Goal: Task Accomplishment & Management: Manage account settings

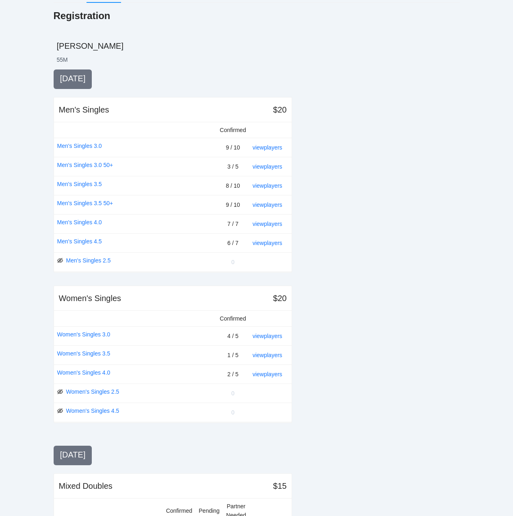
scroll to position [110, 0]
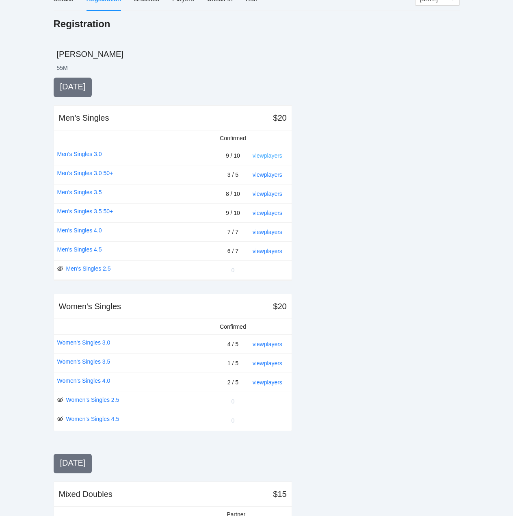
click at [270, 155] on link "view players" at bounding box center [268, 155] width 30 height 6
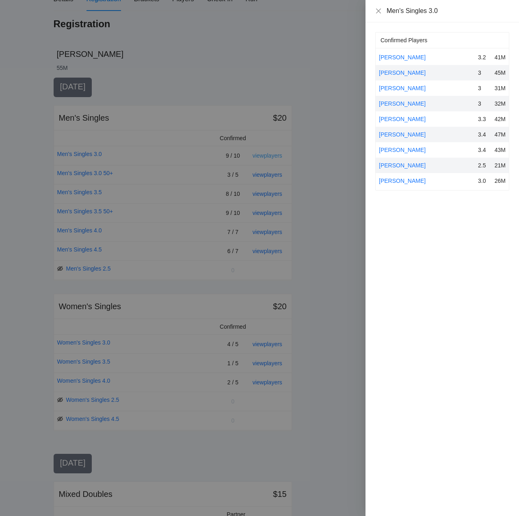
click at [270, 155] on div at bounding box center [259, 258] width 519 height 516
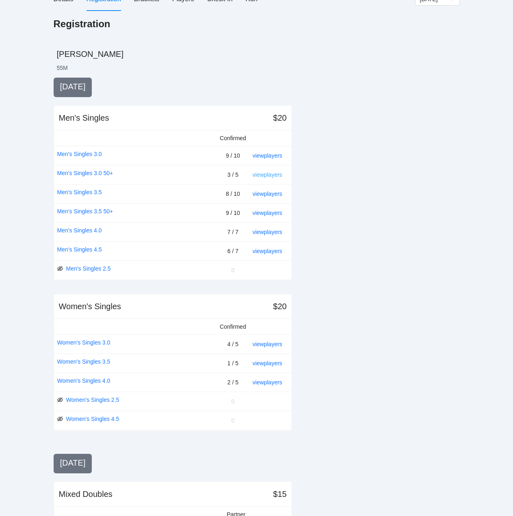
click at [264, 174] on link "view players" at bounding box center [268, 174] width 30 height 6
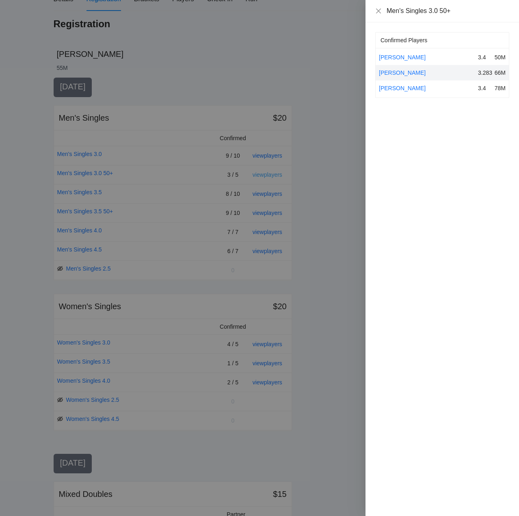
click at [264, 174] on div at bounding box center [259, 258] width 519 height 516
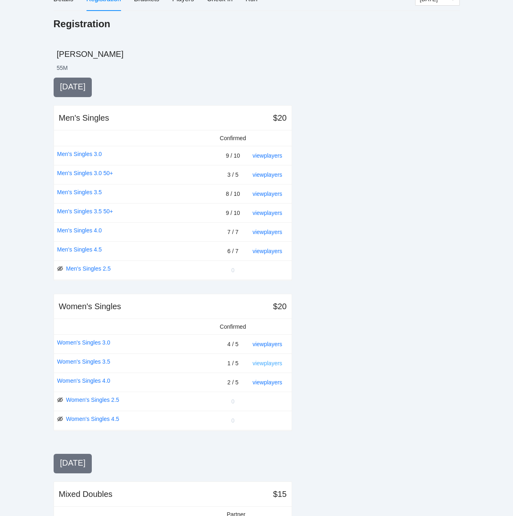
click at [262, 363] on link "view players" at bounding box center [268, 363] width 30 height 6
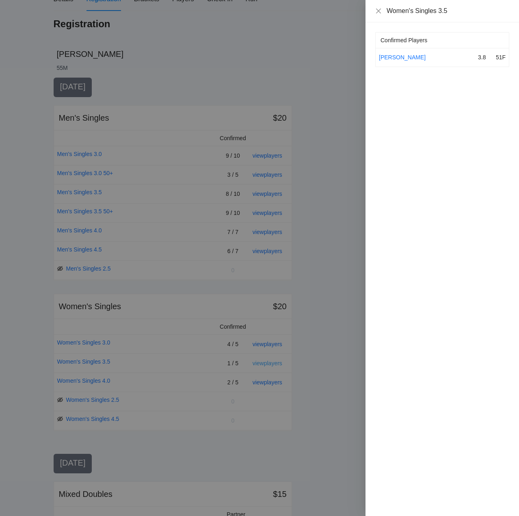
click at [262, 363] on div at bounding box center [259, 258] width 519 height 516
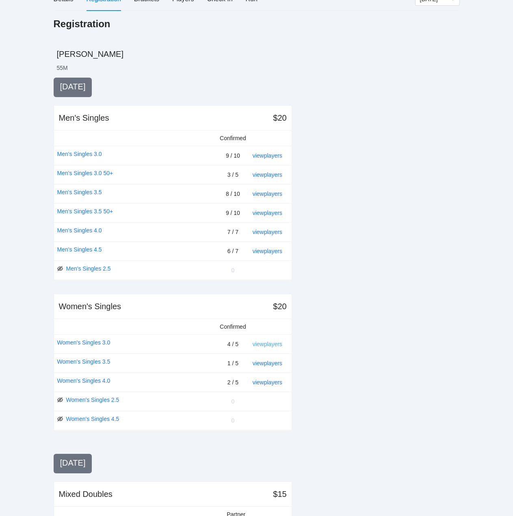
click at [263, 343] on link "view players" at bounding box center [268, 344] width 30 height 6
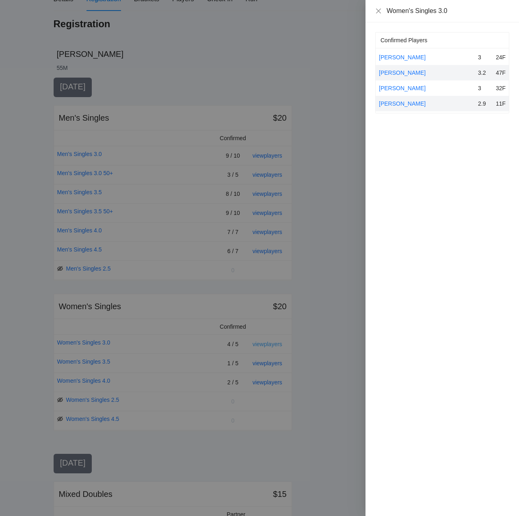
click at [263, 343] on div at bounding box center [259, 258] width 519 height 516
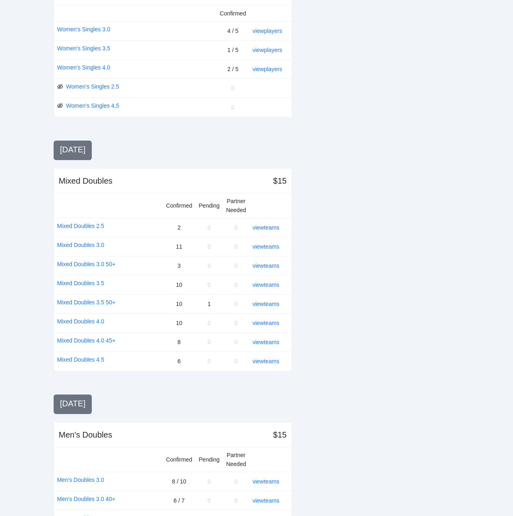
scroll to position [435, 0]
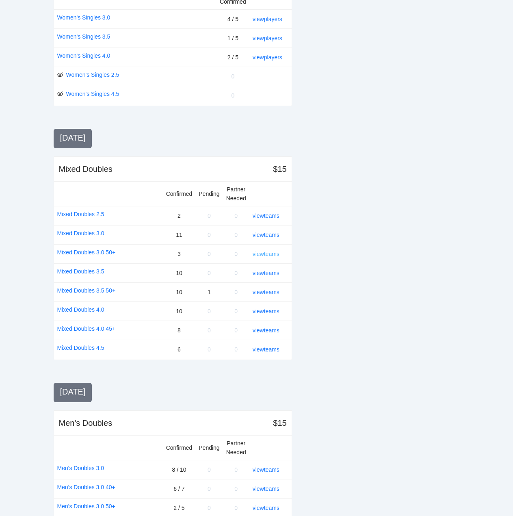
click at [271, 253] on link "view teams" at bounding box center [266, 254] width 27 height 6
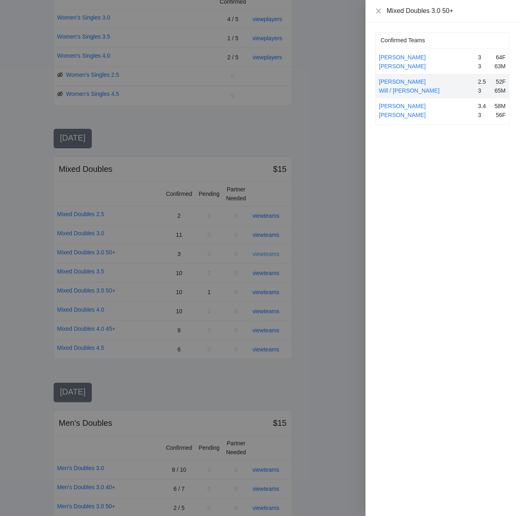
click at [271, 253] on div at bounding box center [259, 258] width 519 height 516
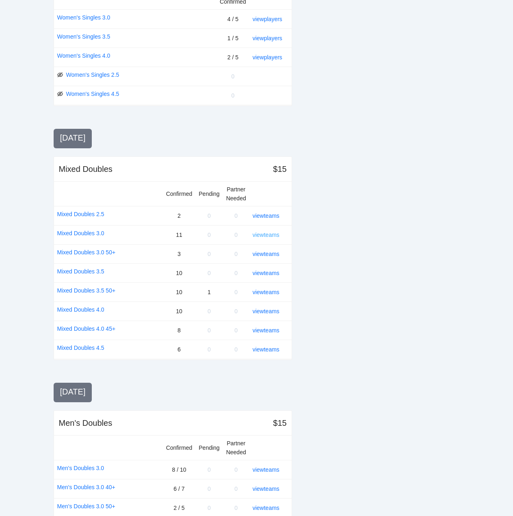
click at [268, 235] on link "view teams" at bounding box center [266, 234] width 27 height 6
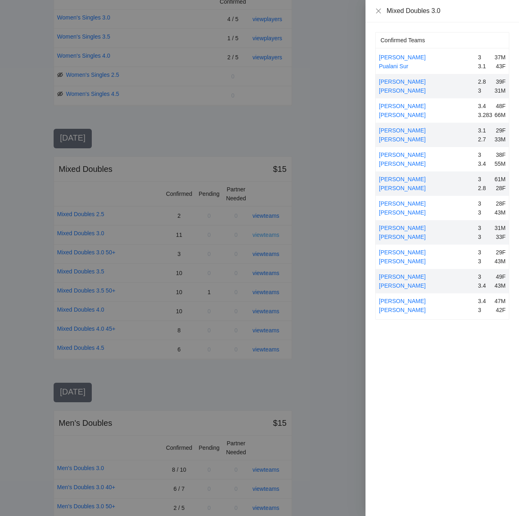
click at [268, 235] on div at bounding box center [259, 258] width 519 height 516
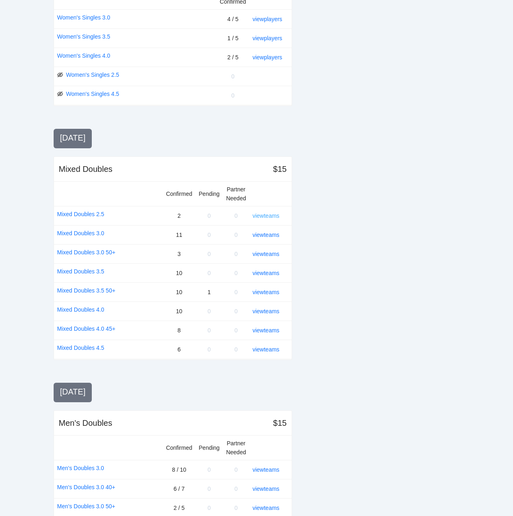
click at [265, 216] on link "view teams" at bounding box center [266, 215] width 27 height 6
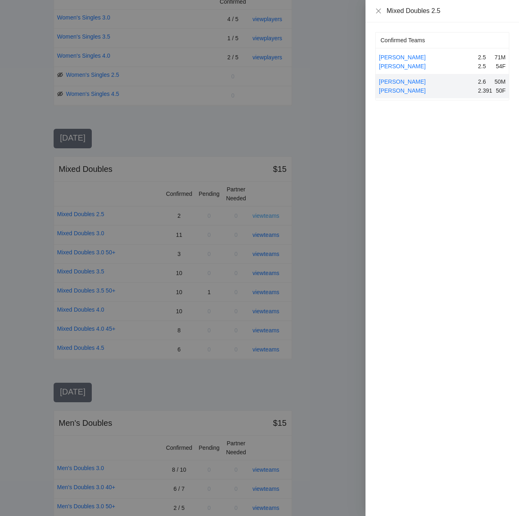
click at [265, 216] on div at bounding box center [259, 258] width 519 height 516
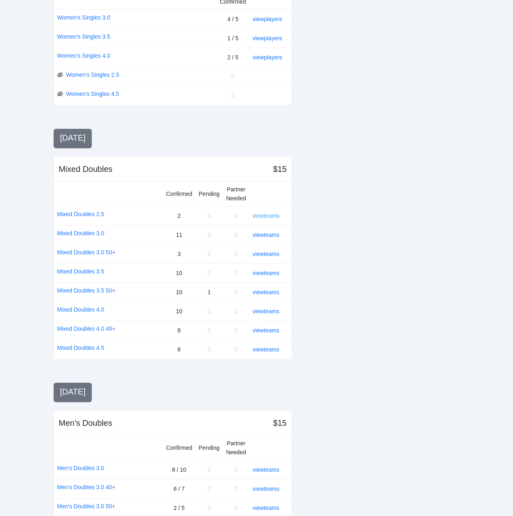
click at [265, 215] on link "view teams" at bounding box center [266, 215] width 27 height 6
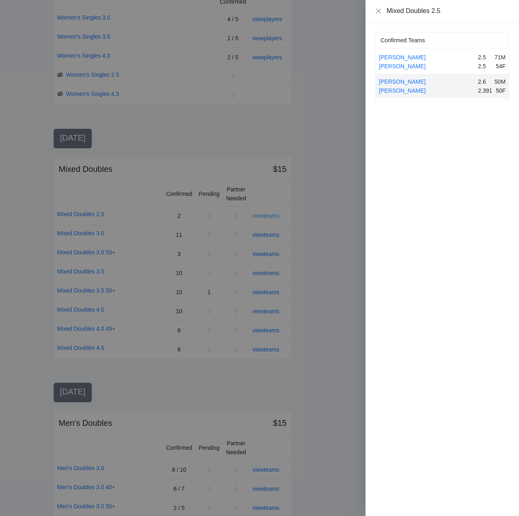
click at [265, 215] on div at bounding box center [259, 258] width 519 height 516
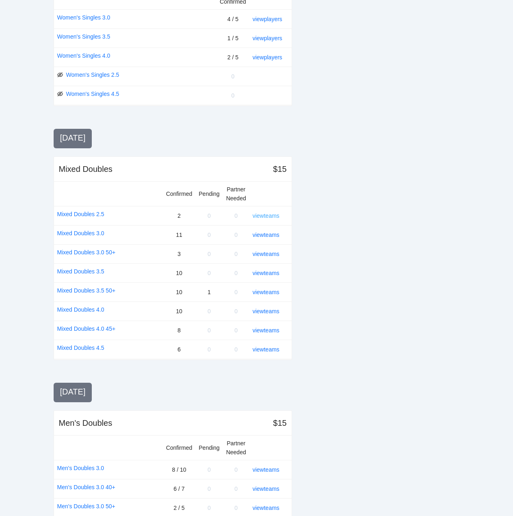
click at [268, 214] on link "view teams" at bounding box center [266, 215] width 27 height 6
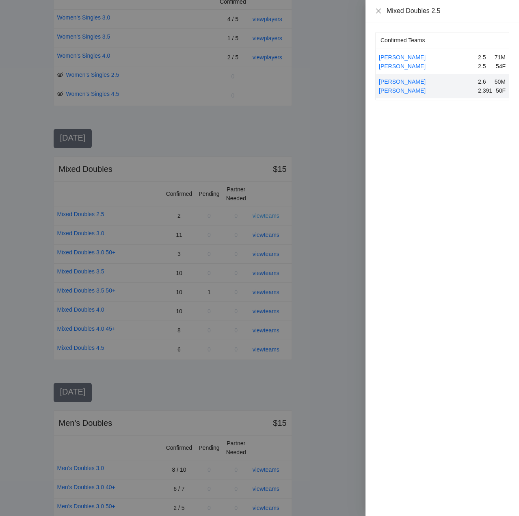
click at [268, 214] on div at bounding box center [259, 258] width 519 height 516
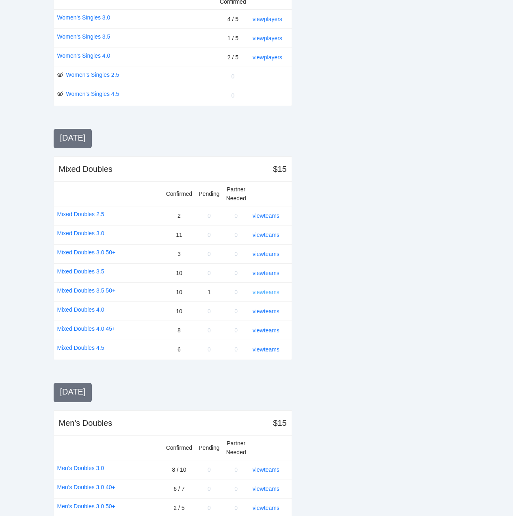
click at [264, 289] on link "view teams" at bounding box center [266, 292] width 27 height 6
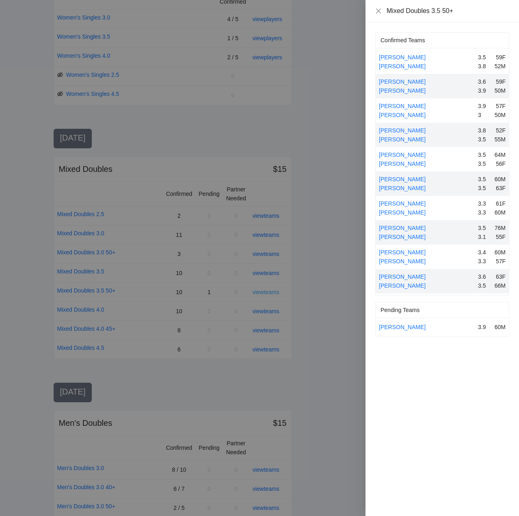
click at [264, 289] on div at bounding box center [259, 258] width 519 height 516
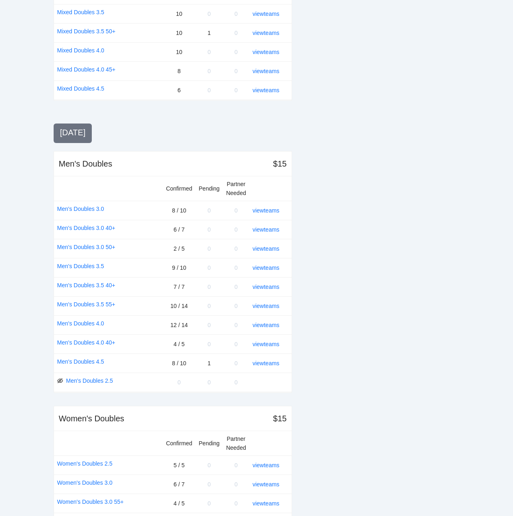
scroll to position [719, 0]
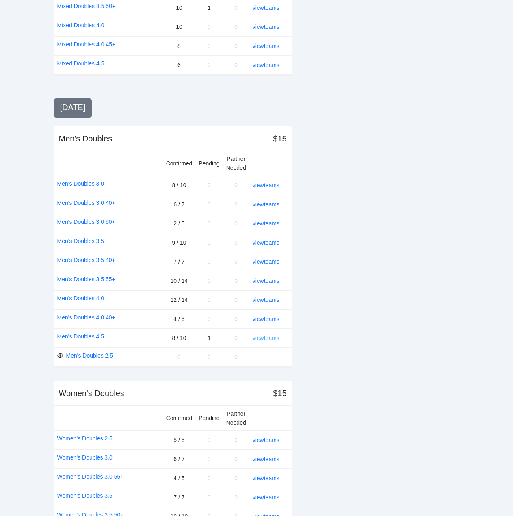
click at [264, 336] on link "view teams" at bounding box center [266, 338] width 27 height 6
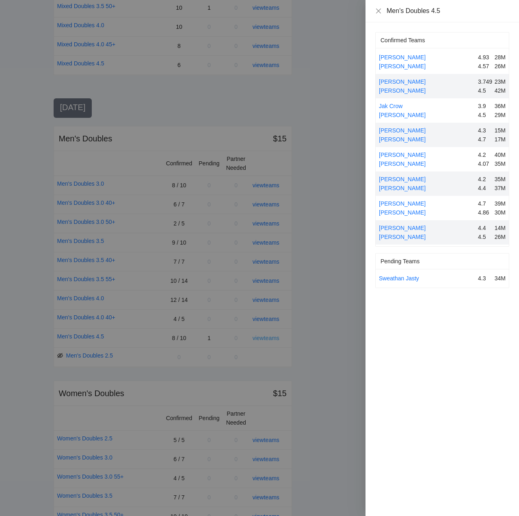
click at [264, 337] on div at bounding box center [259, 258] width 519 height 516
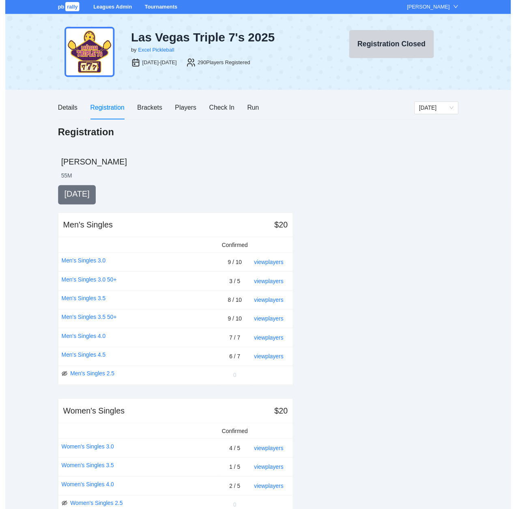
scroll to position [0, 0]
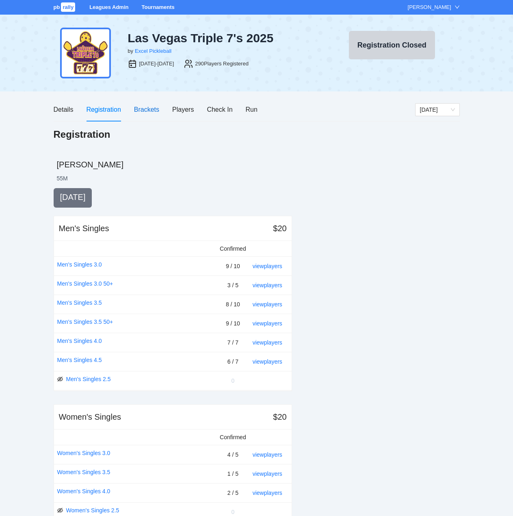
click at [148, 110] on div "Brackets" at bounding box center [146, 109] width 25 height 10
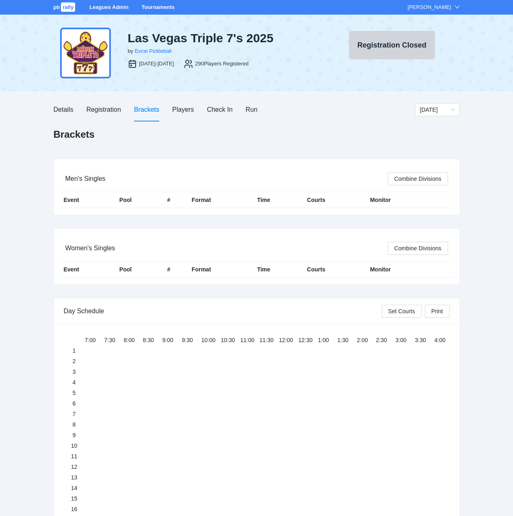
click at [148, 110] on div "Brackets" at bounding box center [146, 109] width 25 height 10
click at [100, 107] on div "Registration" at bounding box center [103, 109] width 35 height 10
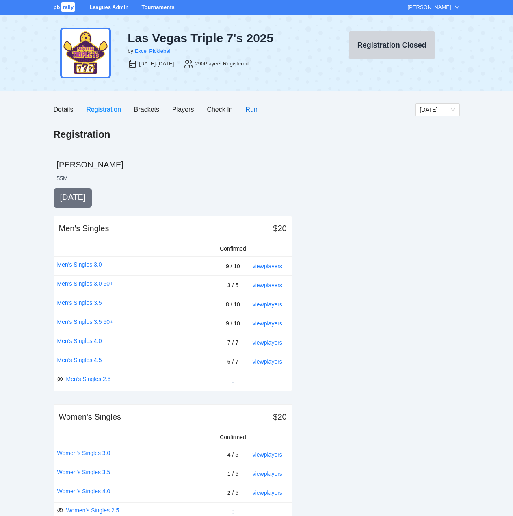
click at [250, 108] on div "Run" at bounding box center [252, 109] width 12 height 10
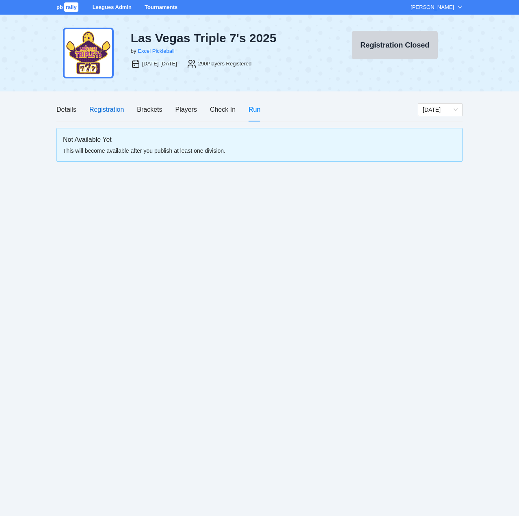
click at [95, 109] on div "Registration" at bounding box center [106, 109] width 35 height 10
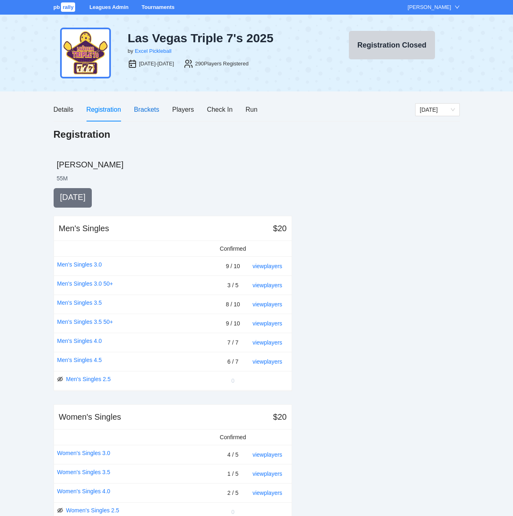
click at [147, 108] on div "Brackets" at bounding box center [146, 109] width 25 height 10
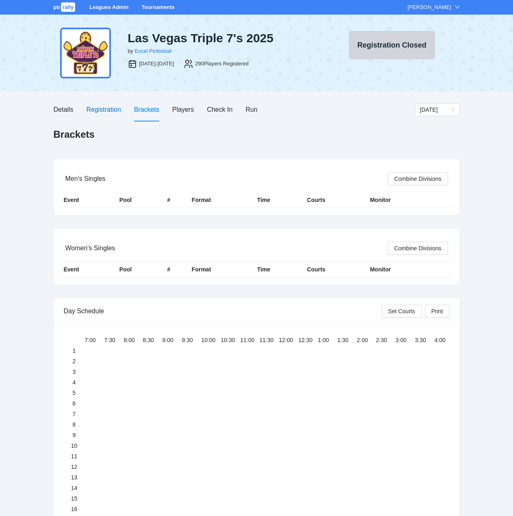
click at [104, 110] on div "Registration" at bounding box center [103, 109] width 35 height 10
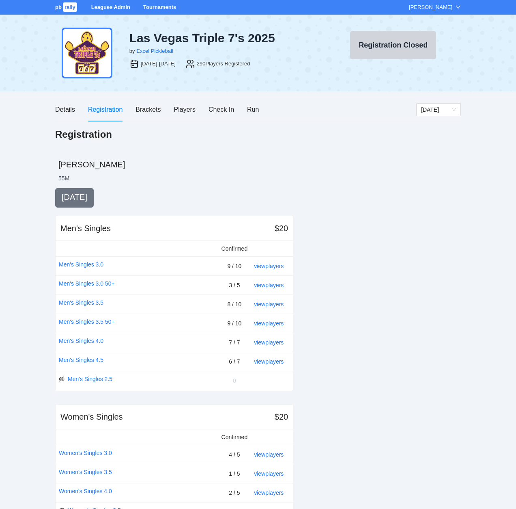
click at [261, 191] on div "[DATE]" at bounding box center [174, 196] width 238 height 11
drag, startPoint x: 184, startPoint y: 109, endPoint x: 188, endPoint y: 113, distance: 6.0
click at [184, 109] on div "Players" at bounding box center [185, 109] width 22 height 10
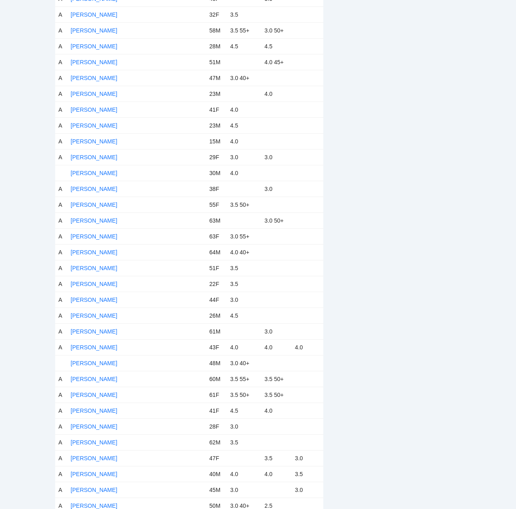
scroll to position [1096, 0]
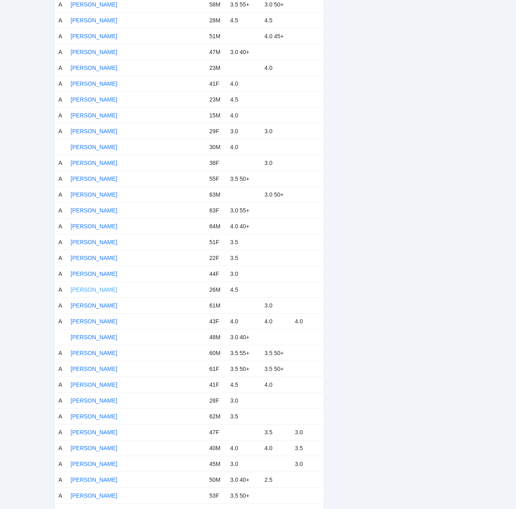
click at [93, 289] on link "[PERSON_NAME]" at bounding box center [94, 289] width 47 height 6
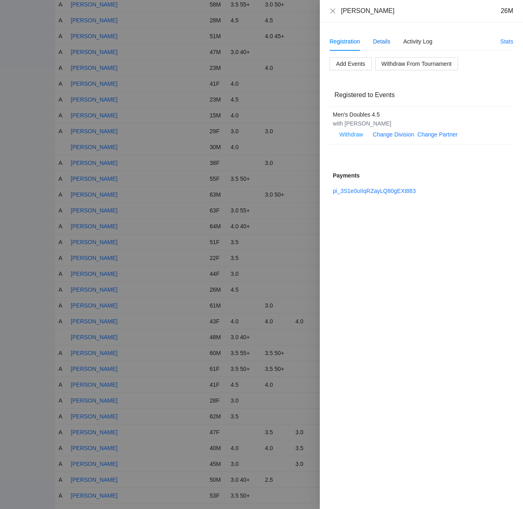
click at [377, 41] on div "Details" at bounding box center [381, 41] width 17 height 9
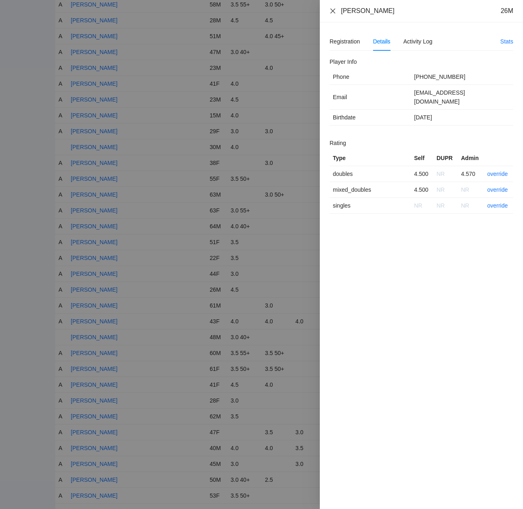
click at [333, 12] on icon "close" at bounding box center [332, 11] width 6 height 6
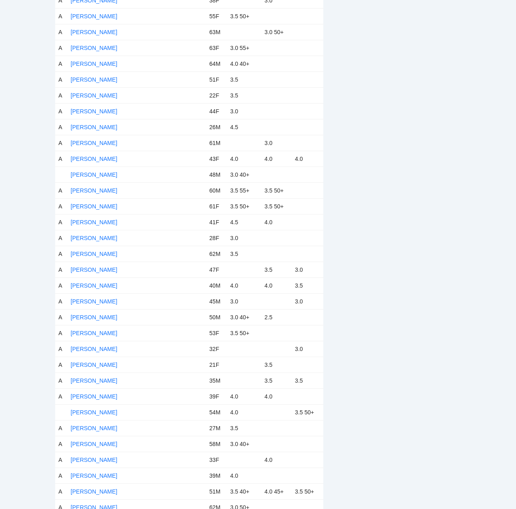
scroll to position [1299, 0]
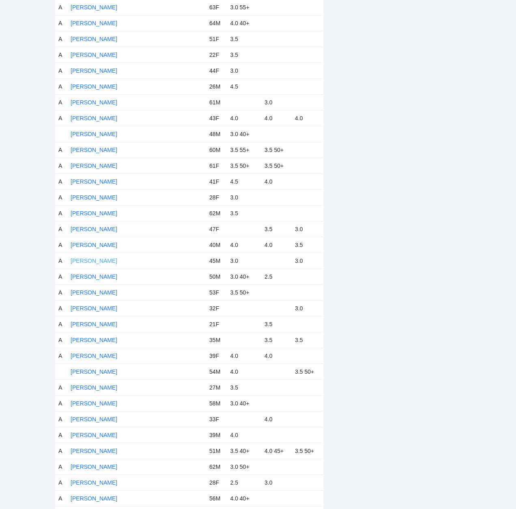
click at [94, 260] on link "[PERSON_NAME]" at bounding box center [94, 260] width 47 height 6
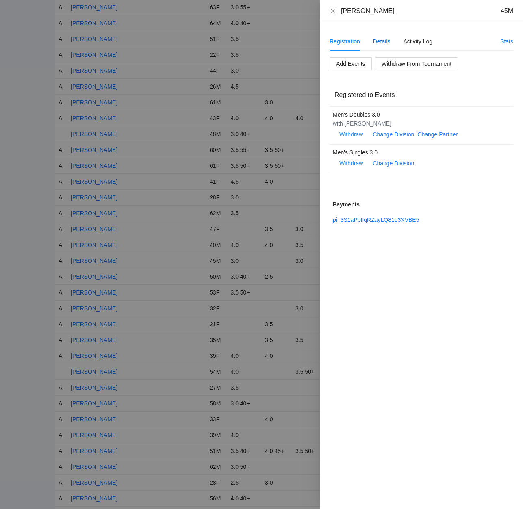
click at [382, 40] on div "Details" at bounding box center [381, 41] width 17 height 9
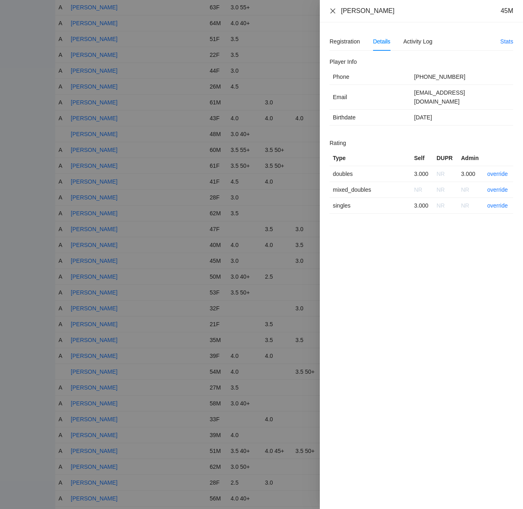
click at [333, 10] on icon "close" at bounding box center [332, 10] width 5 height 5
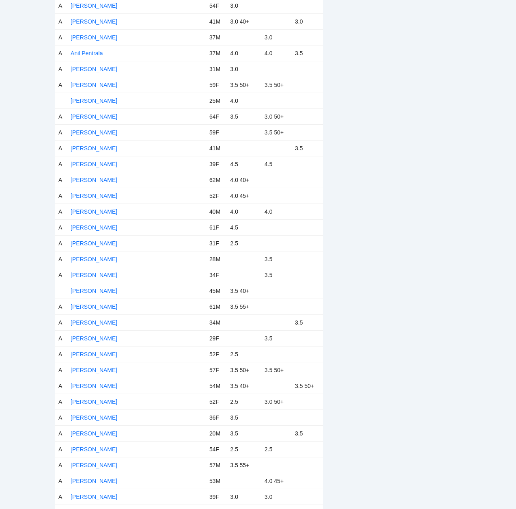
scroll to position [365, 0]
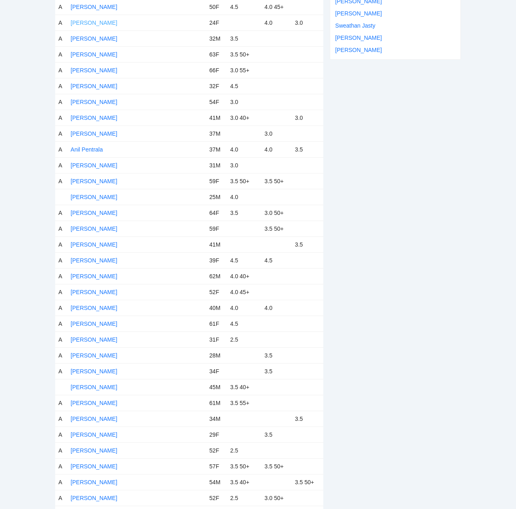
click at [90, 20] on link "[PERSON_NAME]" at bounding box center [94, 22] width 47 height 6
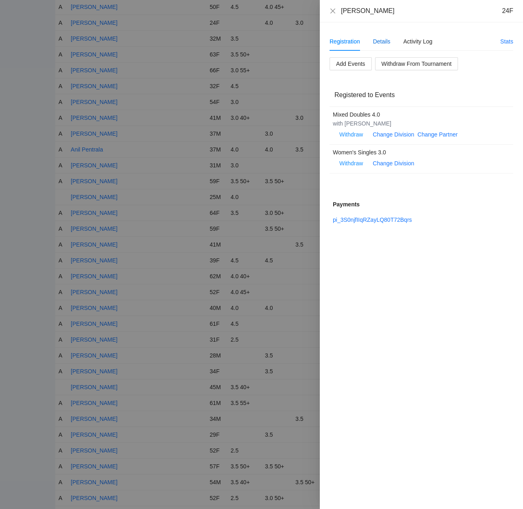
click at [383, 40] on div "Details" at bounding box center [381, 41] width 17 height 9
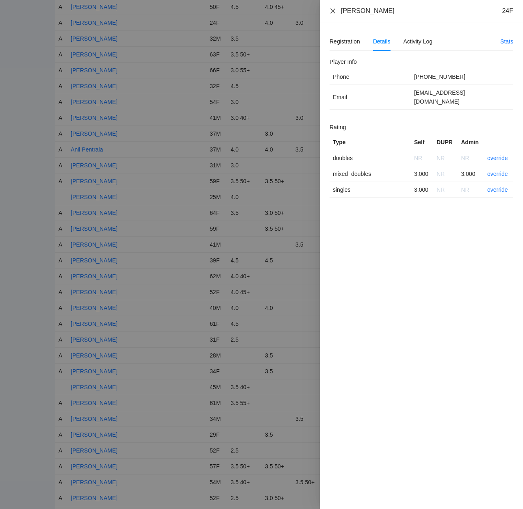
click at [332, 11] on icon "close" at bounding box center [332, 10] width 5 height 5
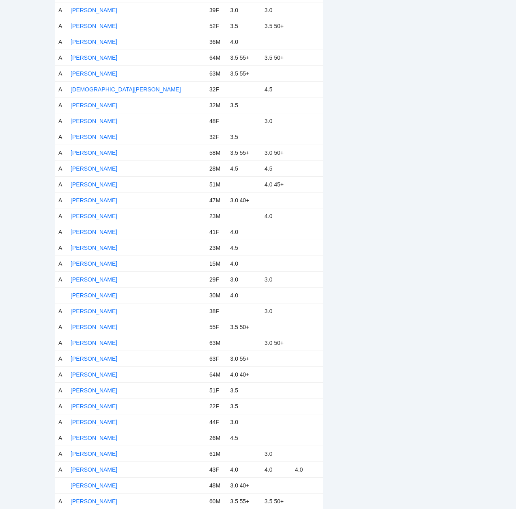
scroll to position [934, 0]
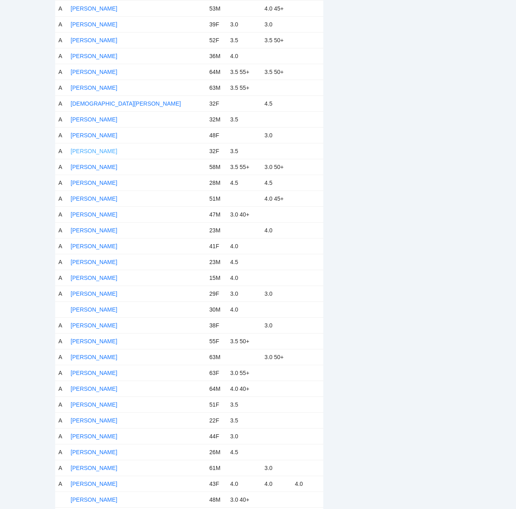
click at [95, 150] on link "[PERSON_NAME]" at bounding box center [94, 151] width 47 height 6
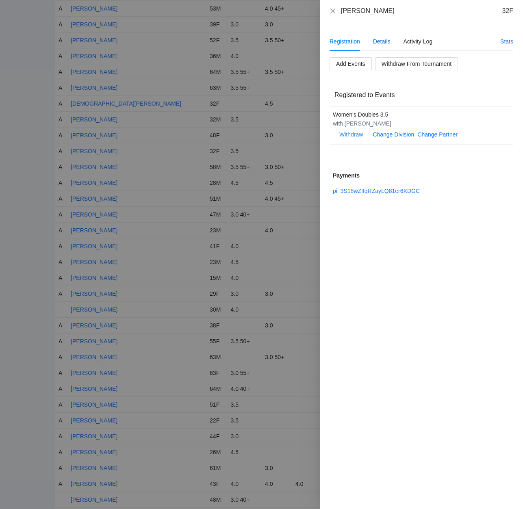
click at [385, 39] on div "Details" at bounding box center [381, 41] width 17 height 9
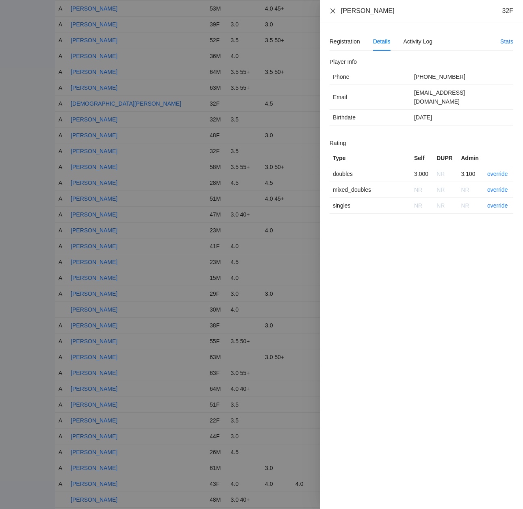
click at [332, 11] on icon "close" at bounding box center [332, 10] width 5 height 5
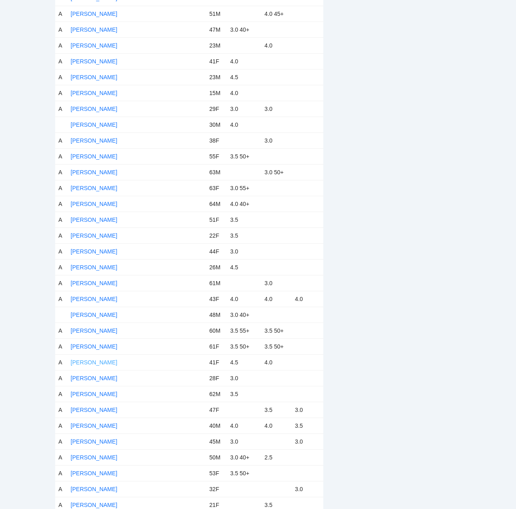
scroll to position [1137, 0]
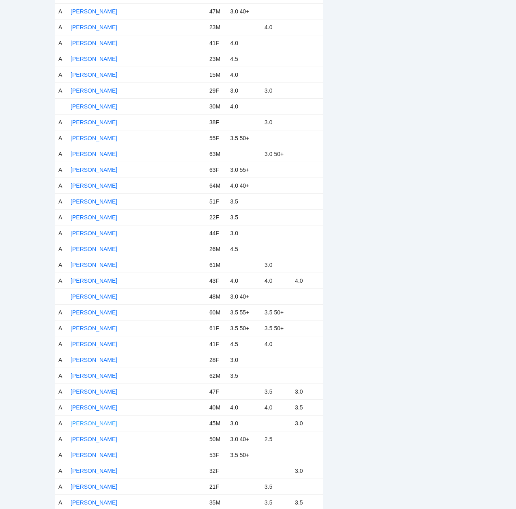
click at [87, 422] on link "[PERSON_NAME]" at bounding box center [94, 423] width 47 height 6
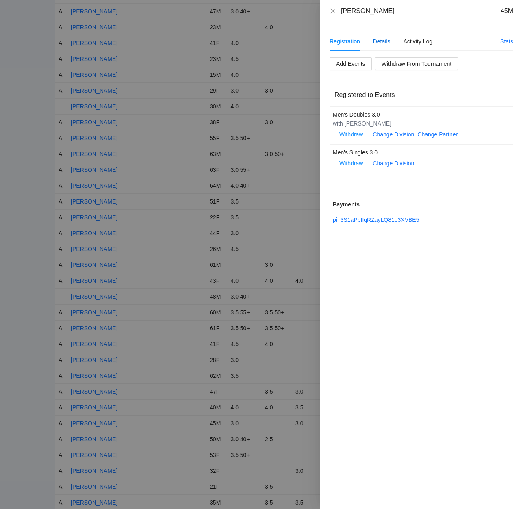
click at [377, 39] on div "Details" at bounding box center [381, 41] width 17 height 9
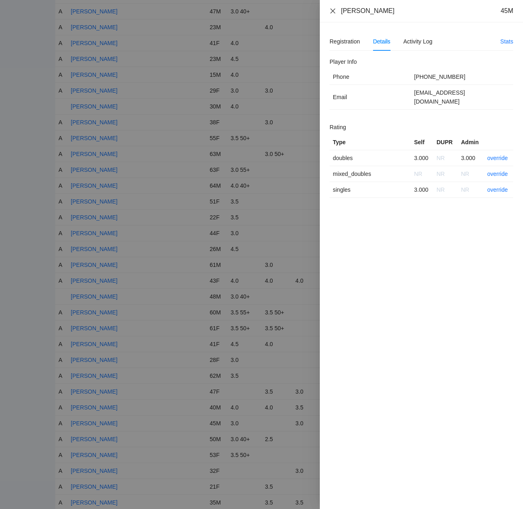
click at [332, 10] on icon "close" at bounding box center [332, 11] width 6 height 6
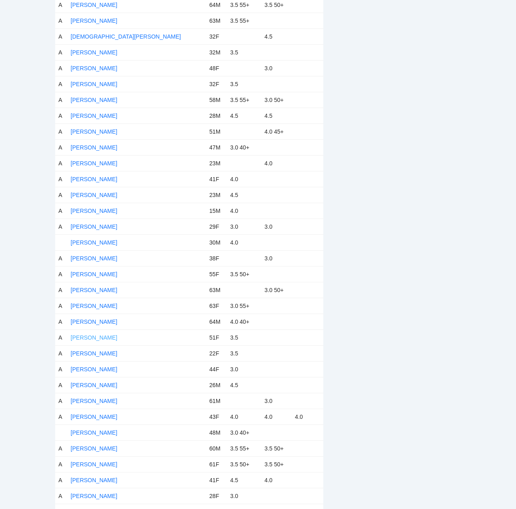
scroll to position [1015, 0]
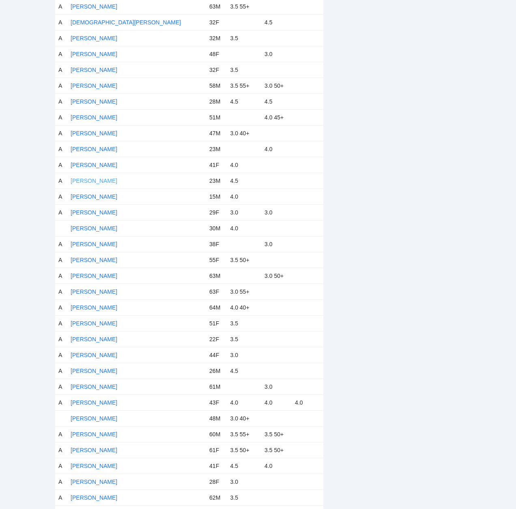
click at [84, 179] on link "[PERSON_NAME]" at bounding box center [94, 180] width 47 height 6
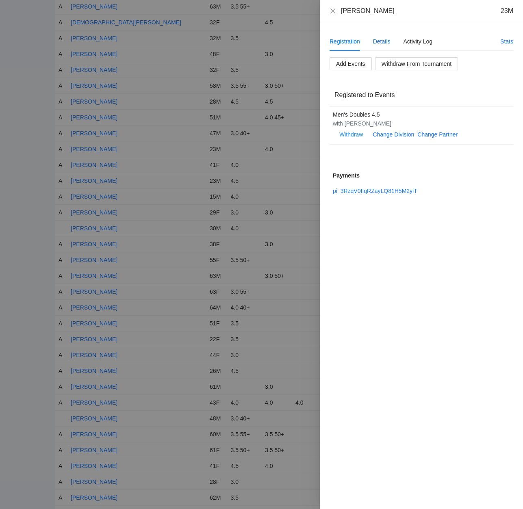
click at [381, 40] on div "Details" at bounding box center [381, 41] width 17 height 9
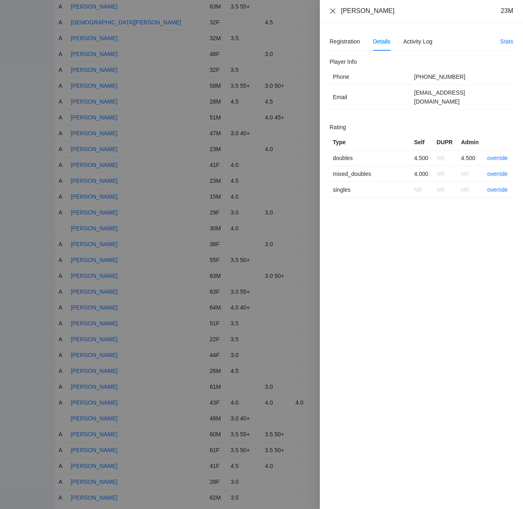
click at [331, 10] on icon "close" at bounding box center [332, 10] width 5 height 5
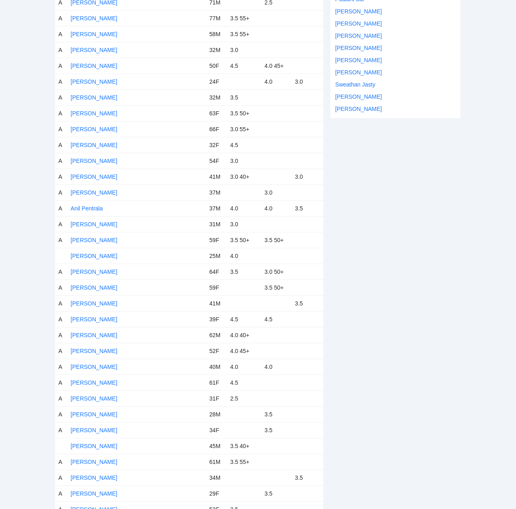
scroll to position [325, 0]
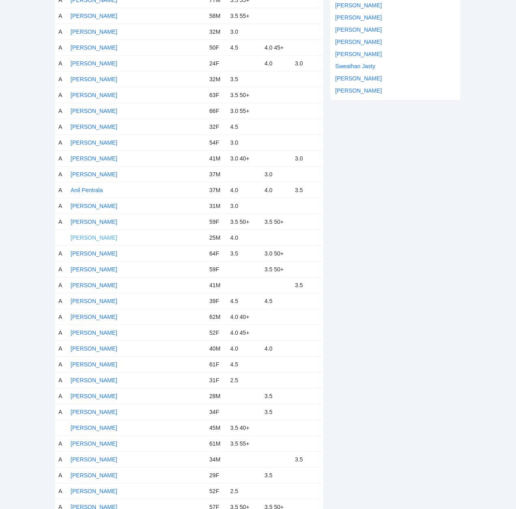
click at [99, 237] on link "[PERSON_NAME]" at bounding box center [94, 237] width 47 height 6
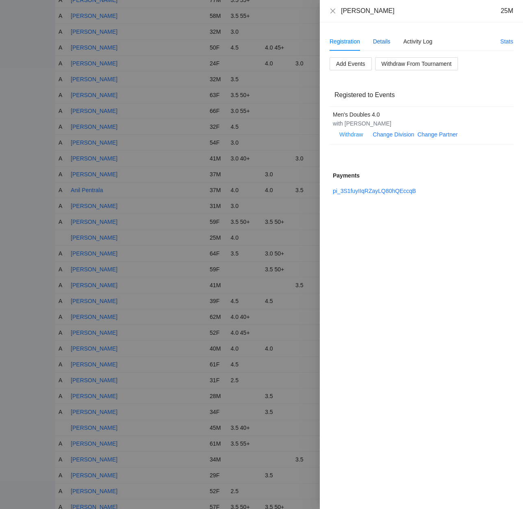
click at [381, 42] on div "Details" at bounding box center [381, 41] width 17 height 9
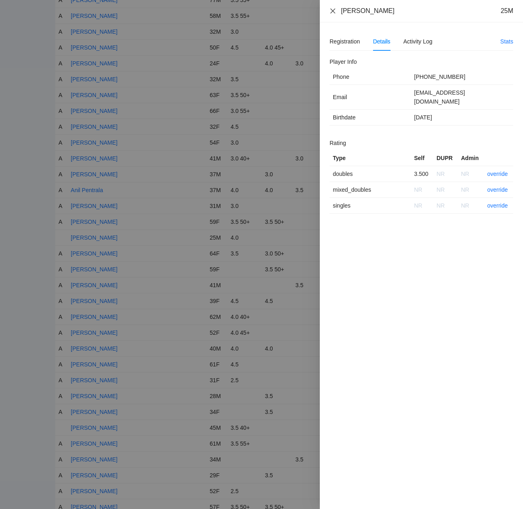
click at [333, 9] on icon "close" at bounding box center [332, 11] width 6 height 6
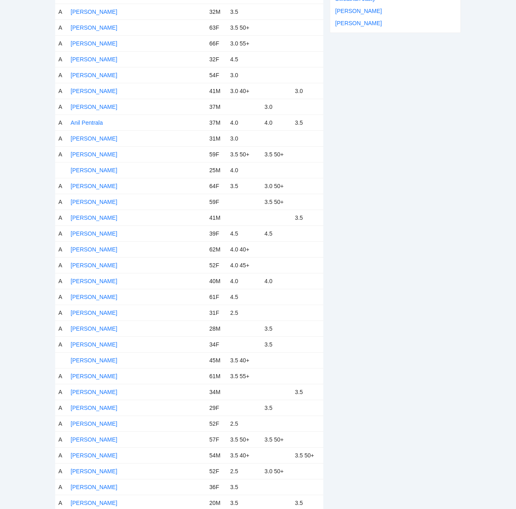
scroll to position [406, 0]
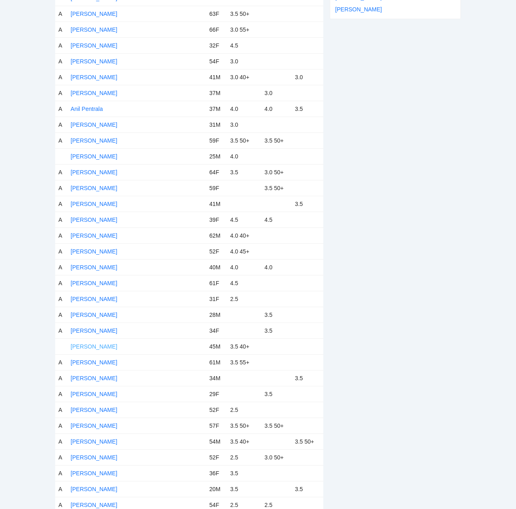
click at [99, 346] on link "[PERSON_NAME]" at bounding box center [94, 346] width 47 height 6
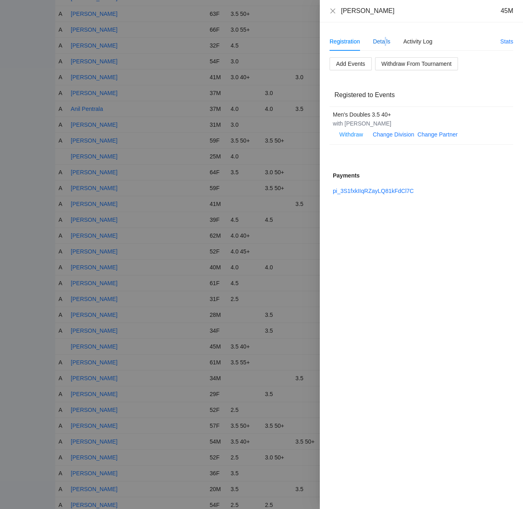
click at [385, 41] on div "Details" at bounding box center [381, 41] width 17 height 9
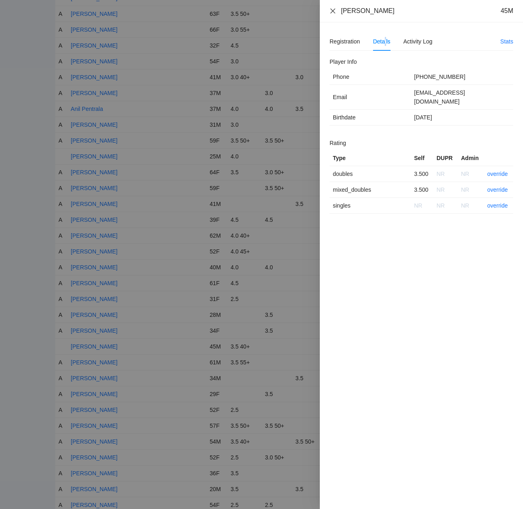
click at [333, 12] on icon "close" at bounding box center [332, 11] width 6 height 6
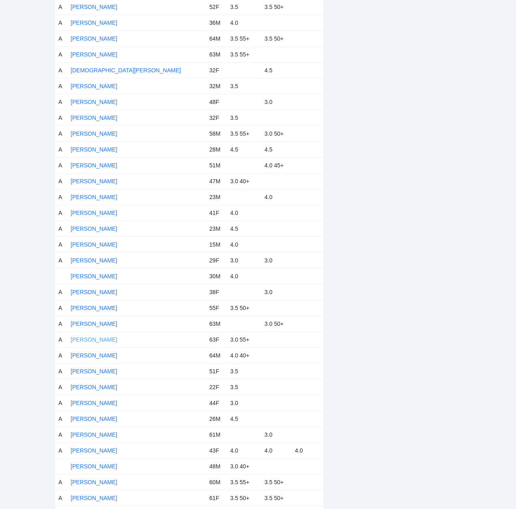
scroll to position [974, 0]
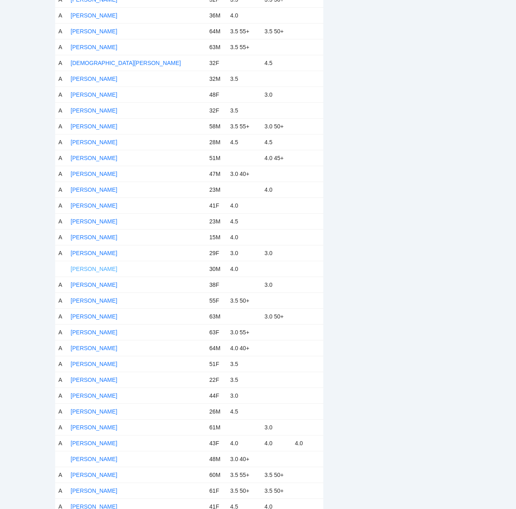
click at [84, 267] on link "[PERSON_NAME]" at bounding box center [94, 269] width 47 height 6
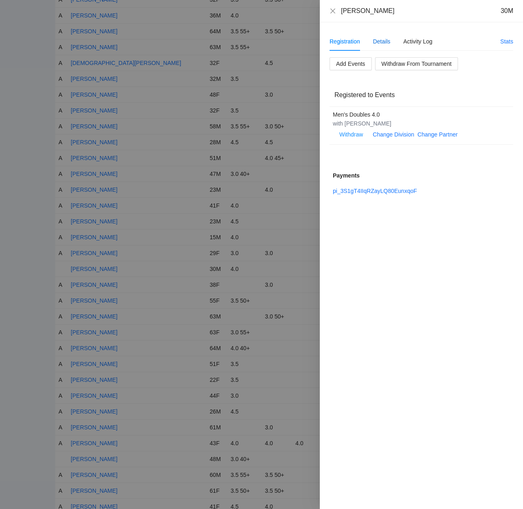
click at [382, 41] on div "Details" at bounding box center [381, 41] width 17 height 9
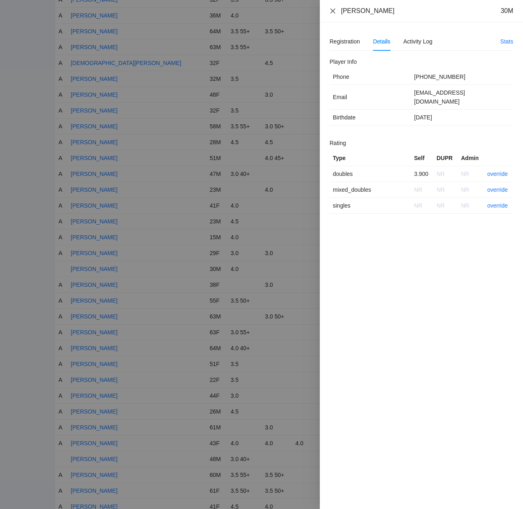
drag, startPoint x: 333, startPoint y: 12, endPoint x: 337, endPoint y: 15, distance: 4.6
click at [333, 12] on icon "close" at bounding box center [332, 10] width 5 height 5
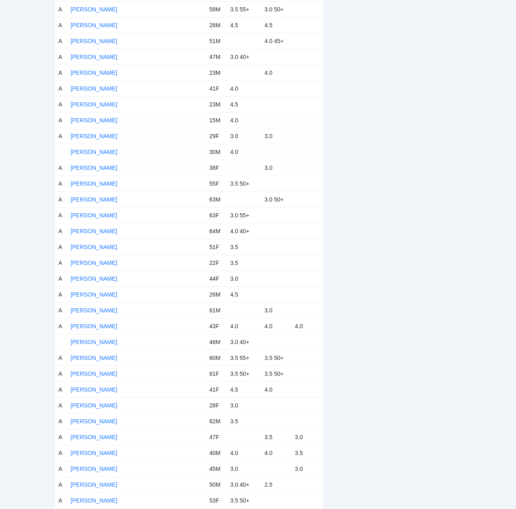
scroll to position [1096, 0]
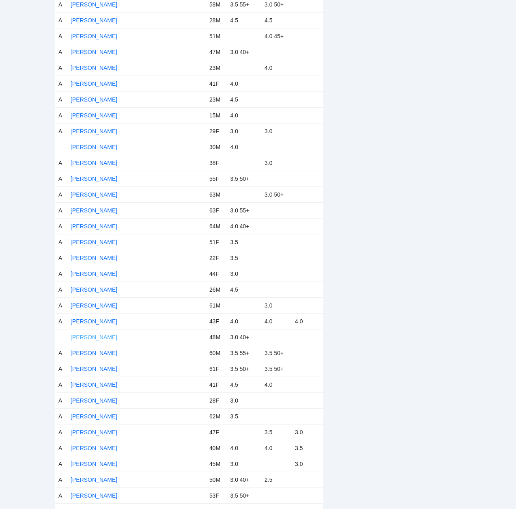
click at [91, 336] on link "[PERSON_NAME]" at bounding box center [94, 337] width 47 height 6
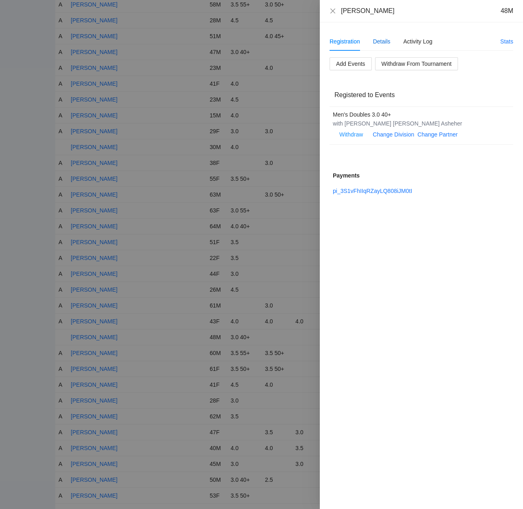
click at [381, 41] on div "Details" at bounding box center [381, 41] width 17 height 9
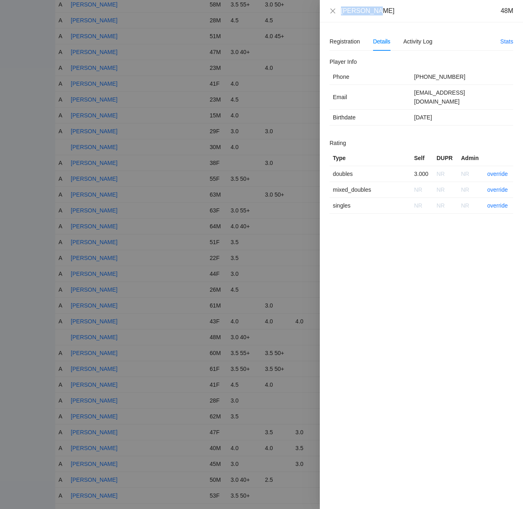
drag, startPoint x: 373, startPoint y: 12, endPoint x: 345, endPoint y: 10, distance: 28.5
click at [341, 16] on div "[PERSON_NAME] 48M" at bounding box center [421, 11] width 203 height 22
copy div "[PERSON_NAME]"
click at [495, 171] on link "override" at bounding box center [497, 174] width 21 height 6
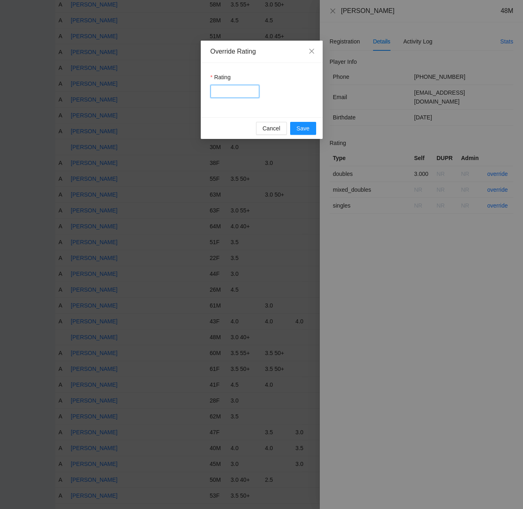
click at [248, 90] on input "Rating" at bounding box center [234, 91] width 49 height 13
type input "***"
click at [305, 125] on span "Save" at bounding box center [302, 128] width 13 height 9
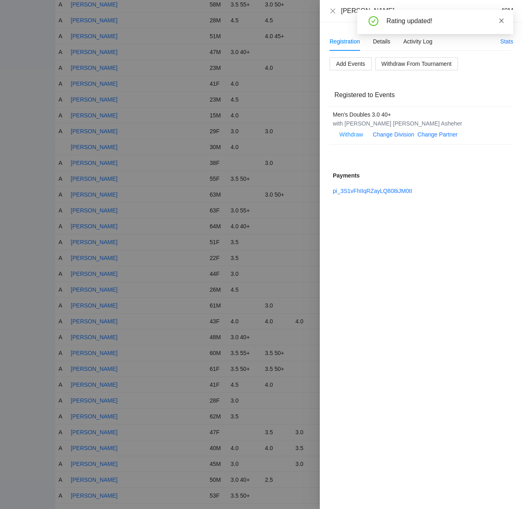
click at [501, 19] on icon "close" at bounding box center [501, 21] width 6 height 6
click at [333, 11] on icon "close" at bounding box center [332, 10] width 5 height 5
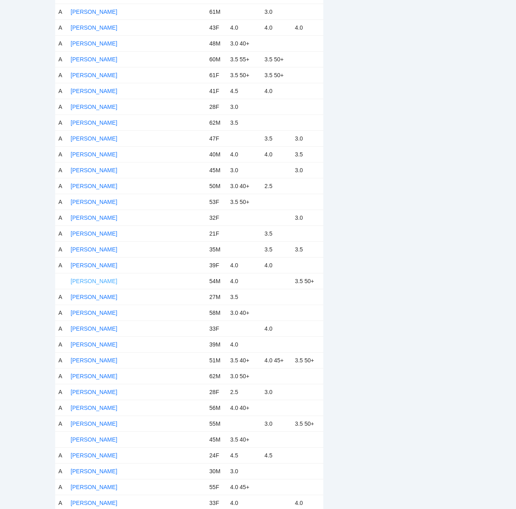
scroll to position [1421, 0]
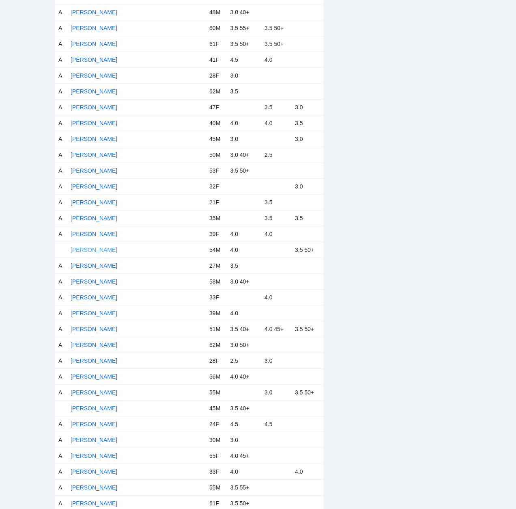
click at [89, 249] on link "[PERSON_NAME]" at bounding box center [94, 249] width 47 height 6
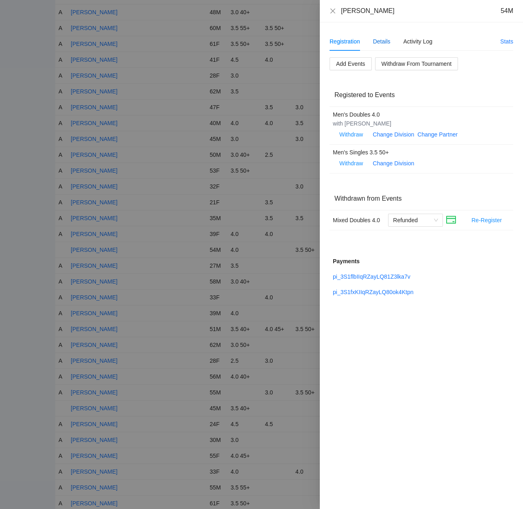
click at [381, 42] on div "Details" at bounding box center [381, 41] width 17 height 9
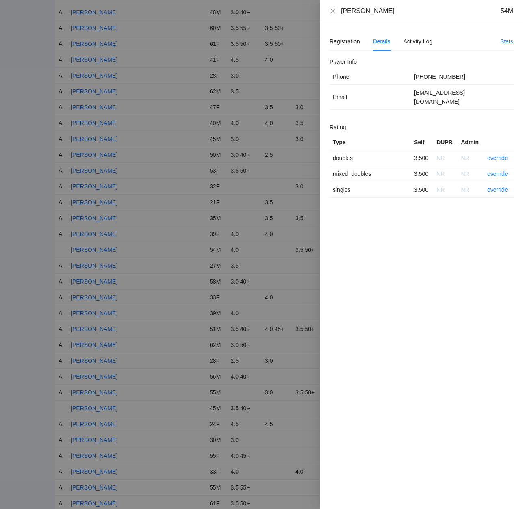
click at [363, 11] on div "[PERSON_NAME]" at bounding box center [368, 10] width 54 height 9
drag, startPoint x: 381, startPoint y: 13, endPoint x: 353, endPoint y: 10, distance: 27.7
click at [322, 12] on div "[PERSON_NAME] 54M" at bounding box center [421, 11] width 203 height 22
copy div "[PERSON_NAME]"
click at [497, 155] on link "override" at bounding box center [497, 158] width 21 height 6
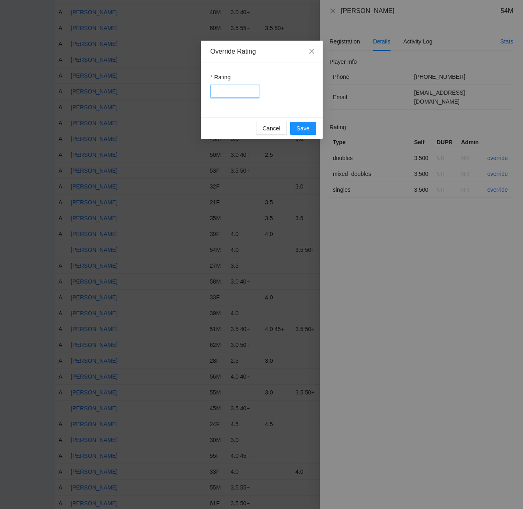
click at [230, 93] on input "Rating" at bounding box center [234, 91] width 49 height 13
type input "****"
click at [304, 127] on span "Save" at bounding box center [302, 128] width 13 height 9
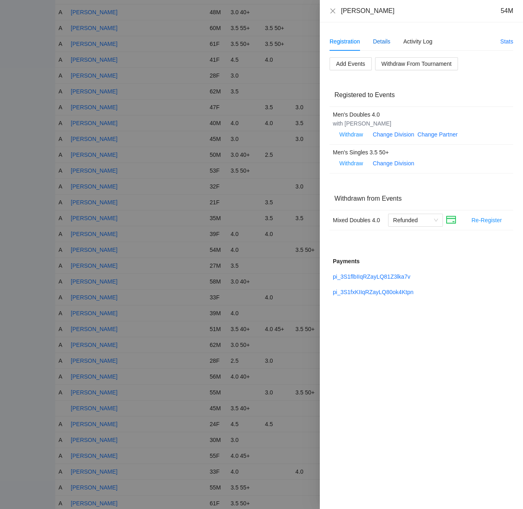
click at [382, 41] on div "Details" at bounding box center [381, 41] width 17 height 9
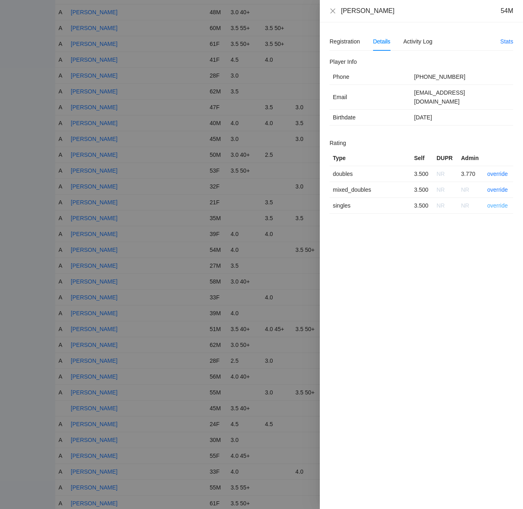
click at [500, 202] on link "override" at bounding box center [497, 205] width 21 height 6
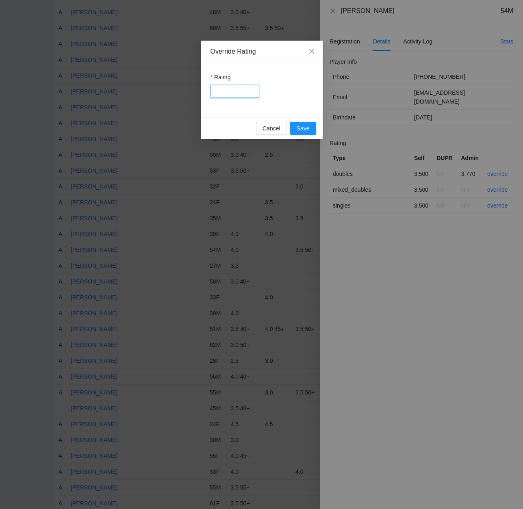
click at [225, 92] on input "Rating" at bounding box center [234, 91] width 49 height 13
type input "***"
click at [304, 125] on span "Save" at bounding box center [302, 128] width 13 height 9
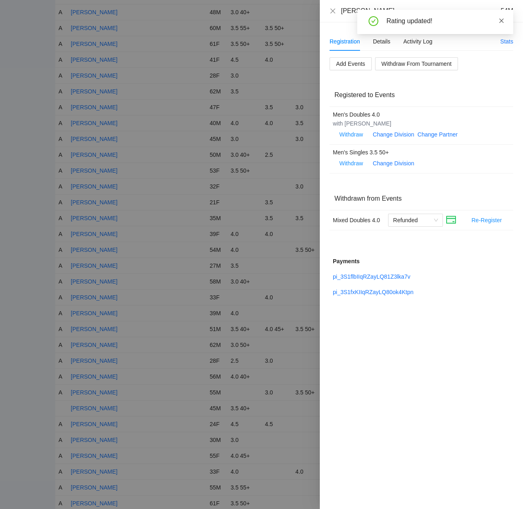
click at [501, 21] on icon "close" at bounding box center [501, 20] width 4 height 4
click at [332, 11] on icon "close" at bounding box center [332, 10] width 5 height 5
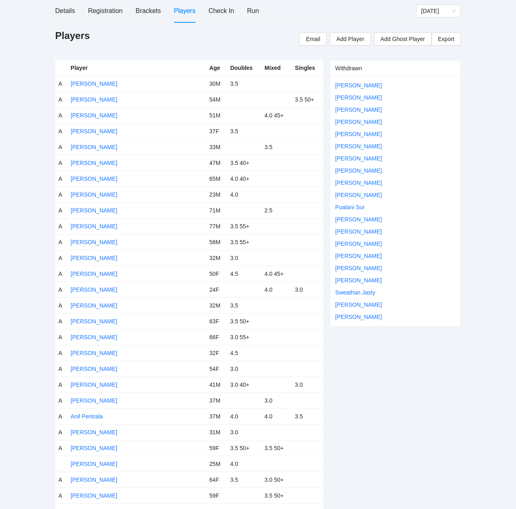
scroll to position [0, 0]
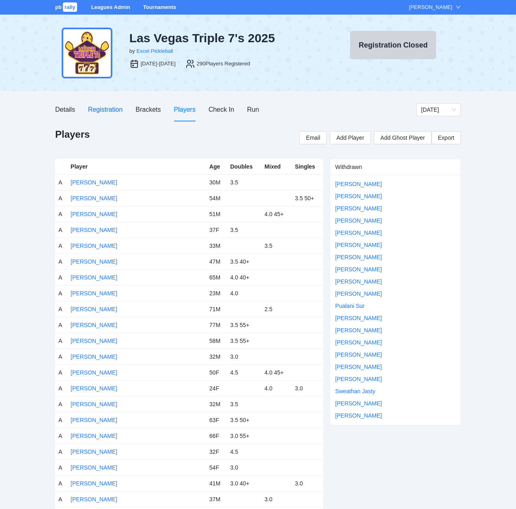
click at [105, 109] on div "Registration" at bounding box center [105, 109] width 35 height 10
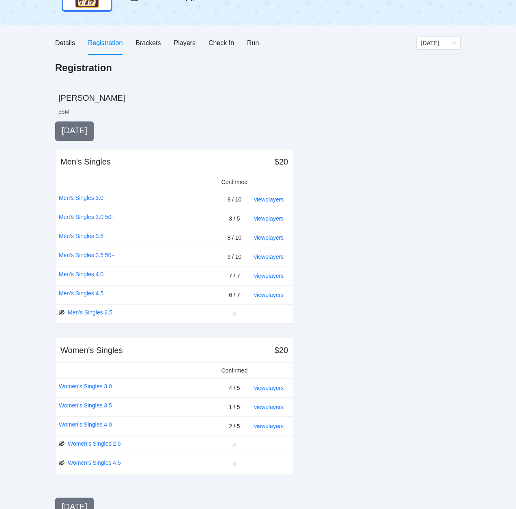
scroll to position [81, 0]
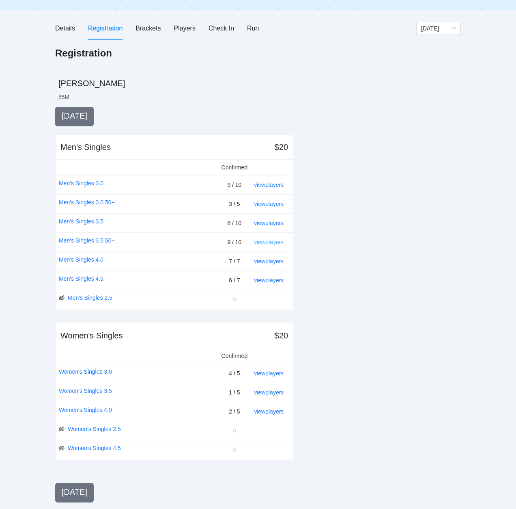
click at [273, 241] on link "view players" at bounding box center [269, 242] width 30 height 6
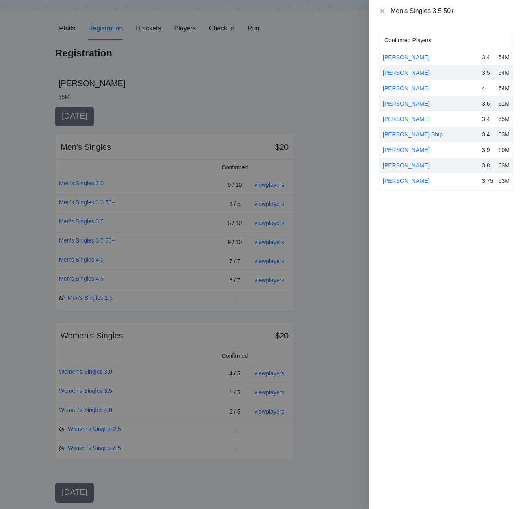
click at [335, 246] on div at bounding box center [261, 254] width 523 height 509
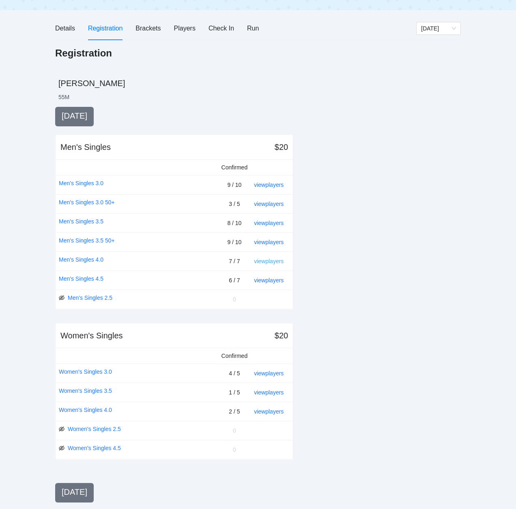
click at [267, 260] on link "view players" at bounding box center [269, 261] width 30 height 6
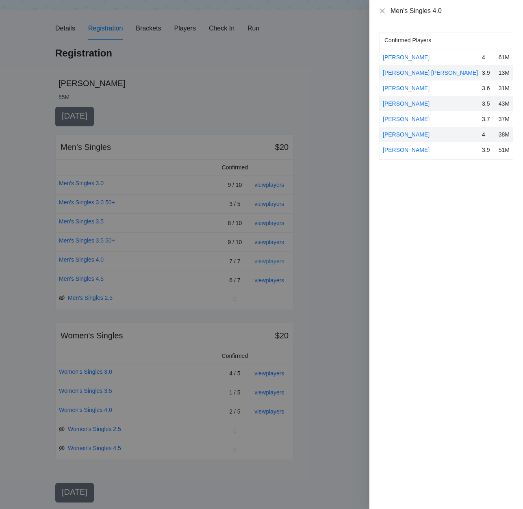
click at [267, 260] on div at bounding box center [261, 254] width 523 height 509
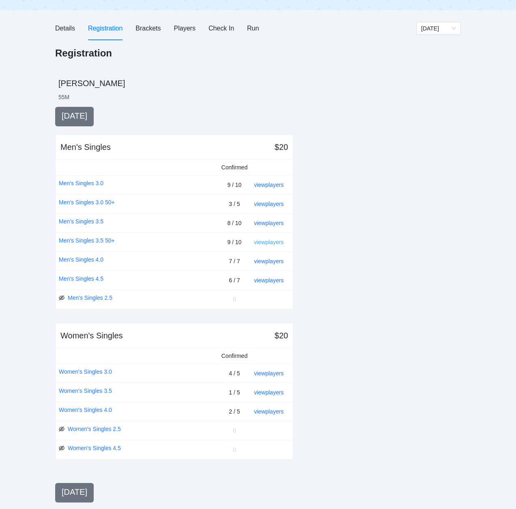
click at [271, 239] on link "view players" at bounding box center [269, 242] width 30 height 6
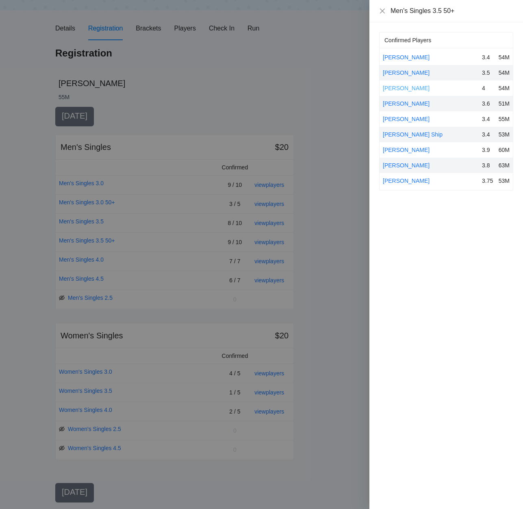
click at [395, 86] on link "[PERSON_NAME]" at bounding box center [405, 88] width 47 height 6
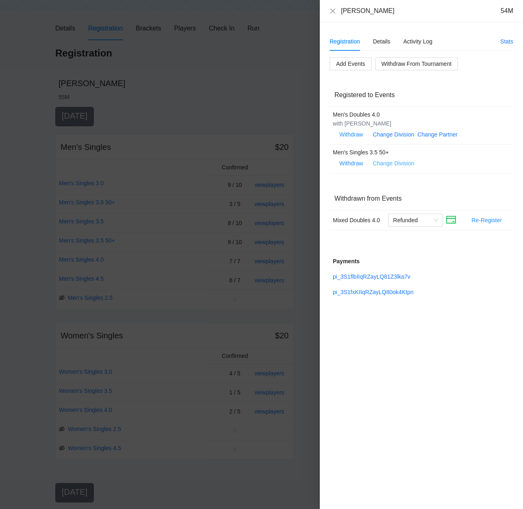
click at [383, 163] on link "Change Division" at bounding box center [392, 163] width 41 height 6
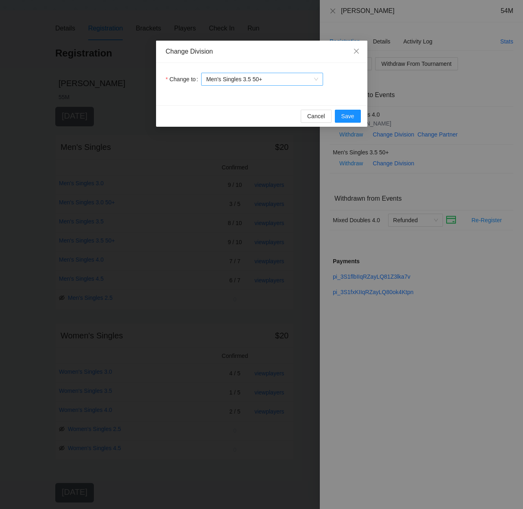
click at [270, 80] on span "Men's Singles 3.5 50+" at bounding box center [262, 79] width 112 height 12
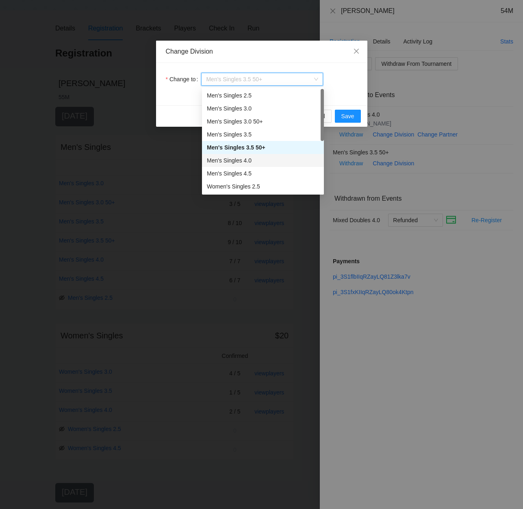
click at [237, 160] on div "Men's Singles 4.0" at bounding box center [263, 160] width 112 height 9
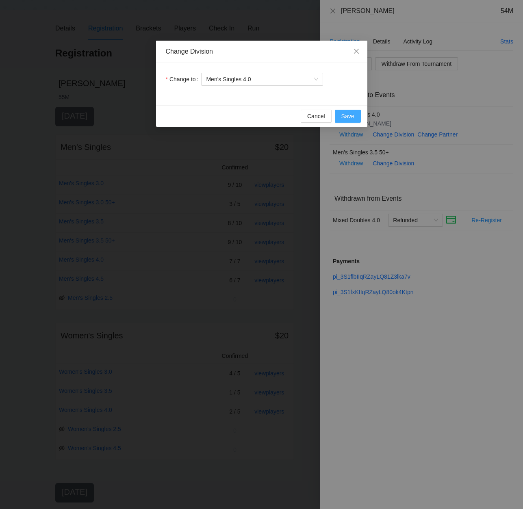
click at [341, 118] on span "Save" at bounding box center [347, 116] width 13 height 9
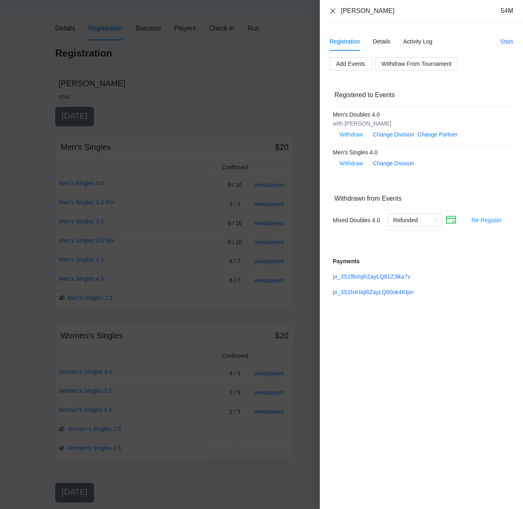
click at [333, 11] on icon "close" at bounding box center [332, 10] width 5 height 5
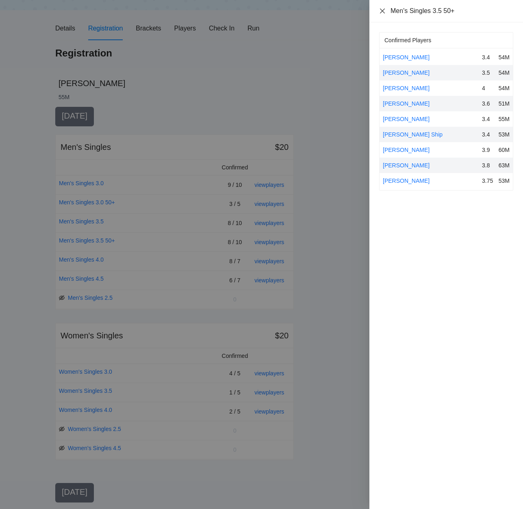
click at [382, 11] on icon "close" at bounding box center [382, 10] width 5 height 5
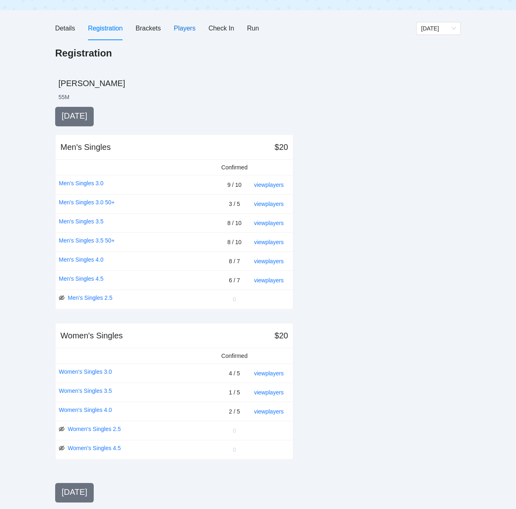
click at [183, 28] on div "Players" at bounding box center [185, 28] width 22 height 10
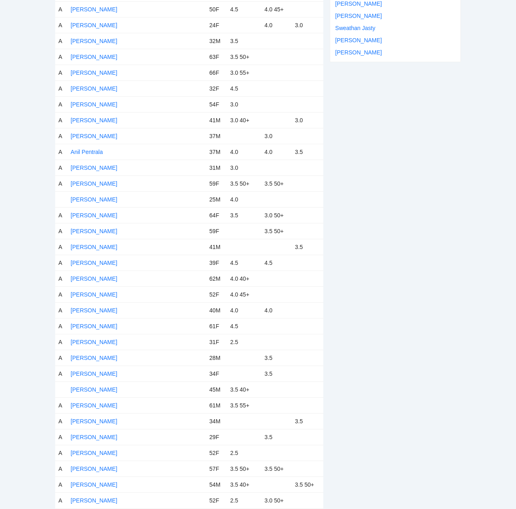
scroll to position [325, 0]
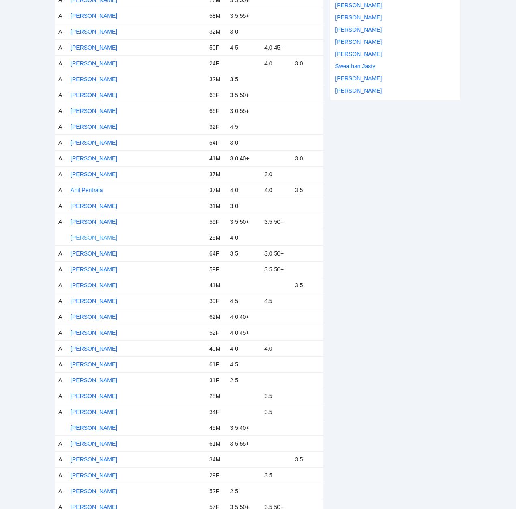
click at [97, 236] on link "[PERSON_NAME]" at bounding box center [94, 237] width 47 height 6
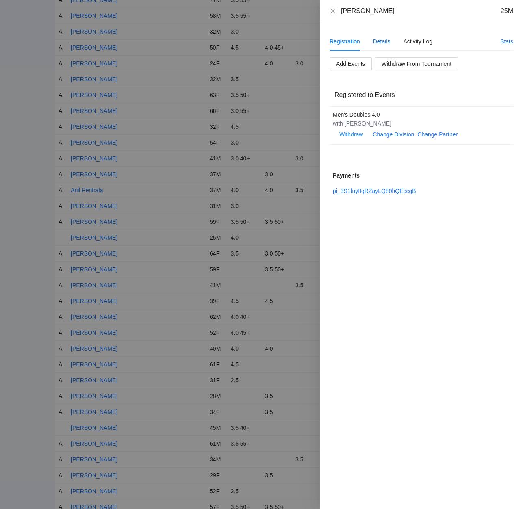
click at [379, 41] on div "Details" at bounding box center [381, 41] width 17 height 9
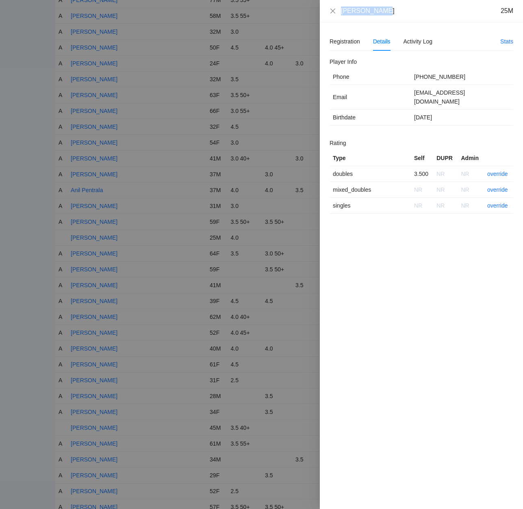
drag, startPoint x: 382, startPoint y: 14, endPoint x: 328, endPoint y: 14, distance: 54.0
click at [328, 14] on div "[PERSON_NAME] 25M" at bounding box center [421, 11] width 203 height 22
copy div "[PERSON_NAME]"
click at [496, 171] on link "override" at bounding box center [497, 174] width 21 height 6
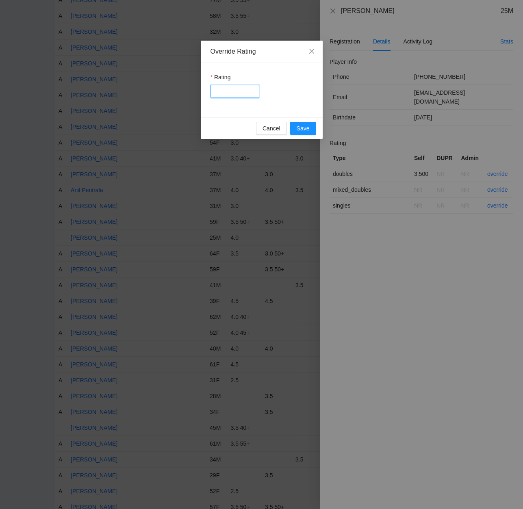
click at [236, 93] on input "Rating" at bounding box center [234, 91] width 49 height 13
type input "***"
click at [299, 127] on span "Save" at bounding box center [302, 128] width 13 height 9
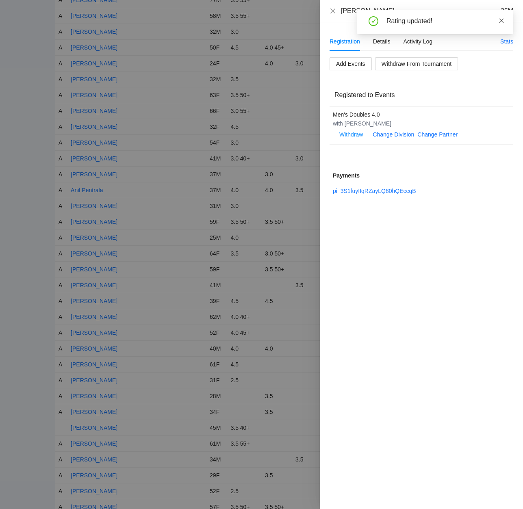
click at [499, 22] on icon "close" at bounding box center [501, 21] width 6 height 6
click at [334, 11] on icon "close" at bounding box center [332, 11] width 6 height 6
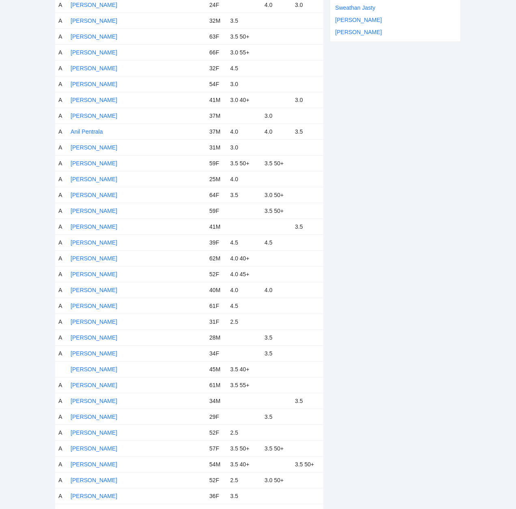
scroll to position [365, 0]
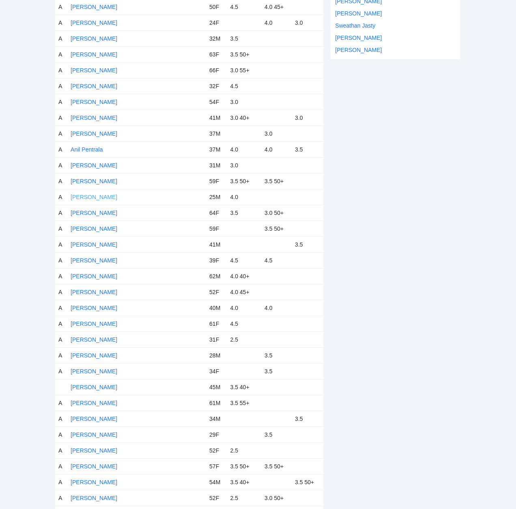
click at [98, 197] on link "[PERSON_NAME]" at bounding box center [94, 197] width 47 height 6
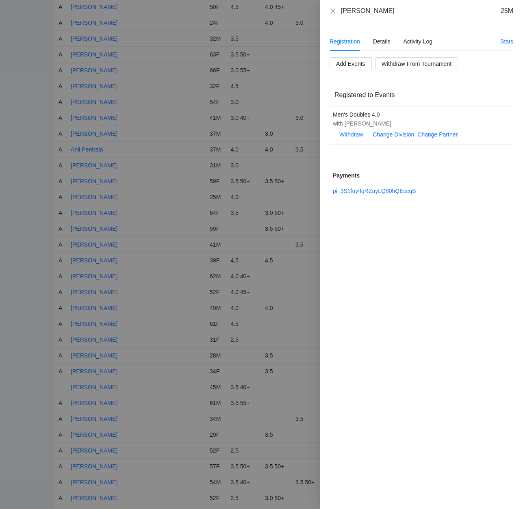
click at [338, 9] on div "[PERSON_NAME] 25M" at bounding box center [421, 10] width 184 height 9
click at [333, 10] on icon "close" at bounding box center [332, 11] width 6 height 6
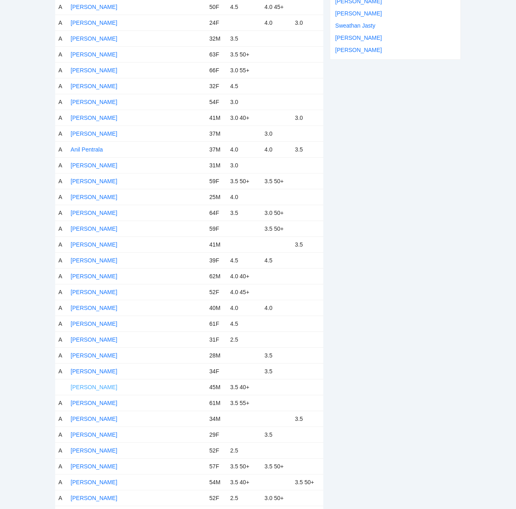
click at [96, 383] on td "[PERSON_NAME]" at bounding box center [136, 387] width 139 height 16
click at [102, 386] on link "[PERSON_NAME]" at bounding box center [94, 387] width 47 height 6
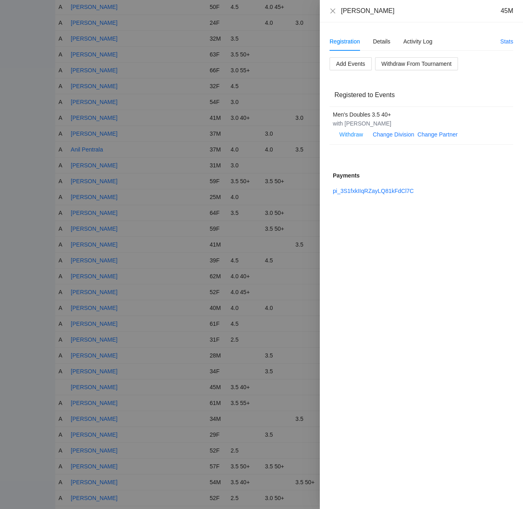
drag, startPoint x: 380, startPoint y: 36, endPoint x: 401, endPoint y: 38, distance: 21.2
click at [381, 36] on div "Details" at bounding box center [381, 41] width 17 height 19
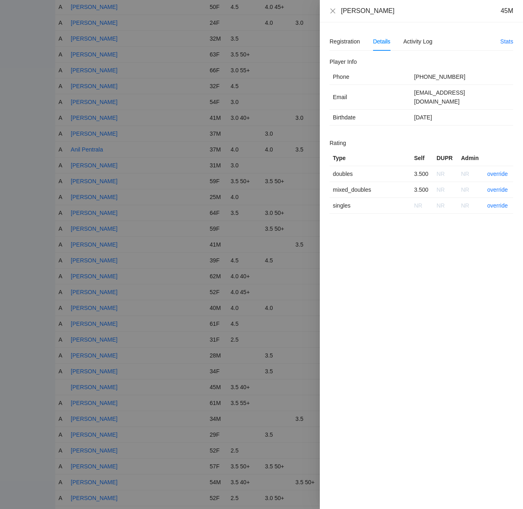
drag, startPoint x: 388, startPoint y: 13, endPoint x: 335, endPoint y: 16, distance: 53.7
click at [335, 16] on div "[PERSON_NAME] 45M" at bounding box center [421, 11] width 203 height 22
copy div "[PERSON_NAME]"
click at [494, 171] on link "override" at bounding box center [497, 174] width 21 height 6
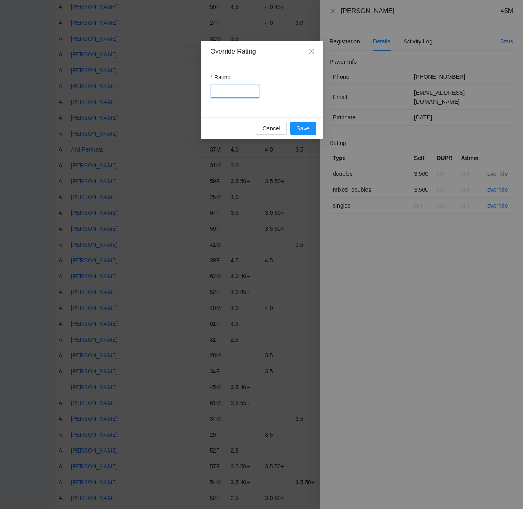
click at [231, 92] on input "Rating" at bounding box center [234, 91] width 49 height 13
type input "****"
click at [301, 125] on span "Save" at bounding box center [302, 128] width 13 height 9
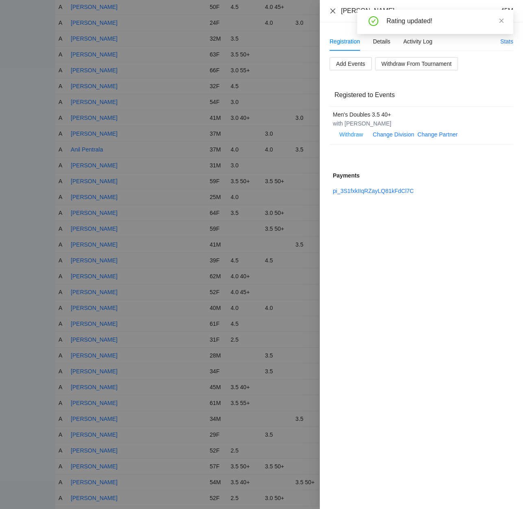
click at [332, 9] on icon "close" at bounding box center [332, 11] width 6 height 6
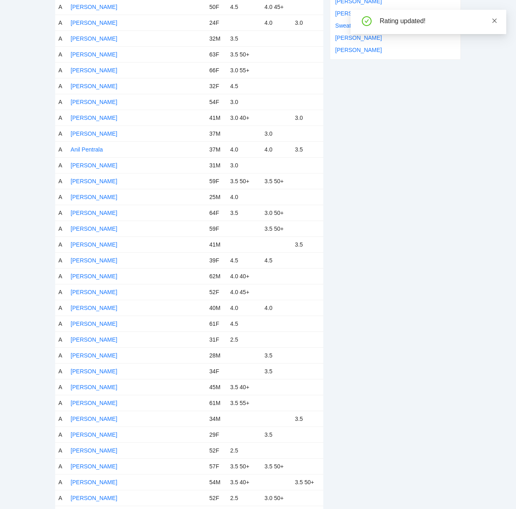
click at [496, 21] on icon "close" at bounding box center [495, 21] width 6 height 6
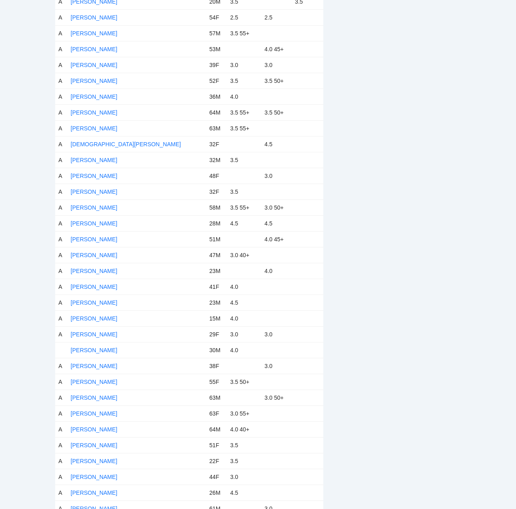
scroll to position [934, 0]
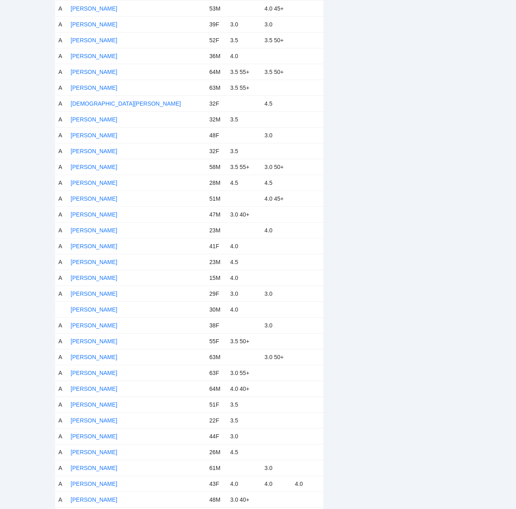
drag, startPoint x: 100, startPoint y: 308, endPoint x: 141, endPoint y: 298, distance: 42.5
click at [101, 308] on link "[PERSON_NAME]" at bounding box center [94, 309] width 47 height 6
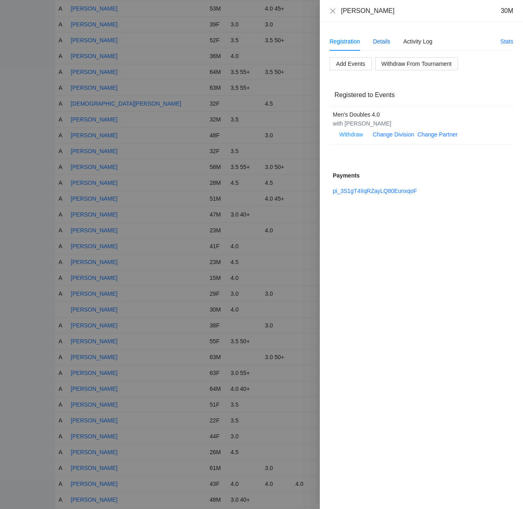
click at [381, 40] on div "Details" at bounding box center [381, 41] width 17 height 9
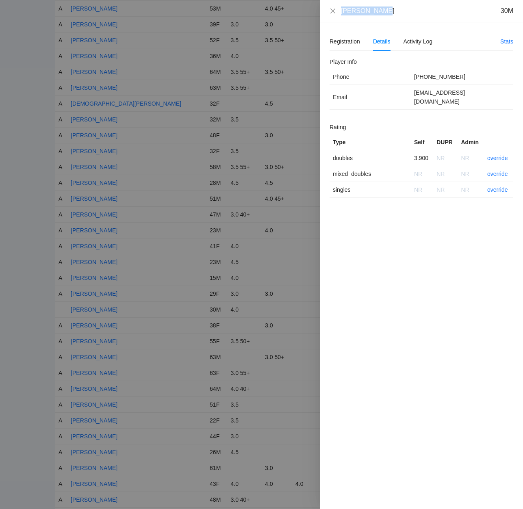
drag, startPoint x: 389, startPoint y: 12, endPoint x: 327, endPoint y: 13, distance: 62.5
click at [327, 13] on div "[PERSON_NAME] 30M" at bounding box center [421, 11] width 203 height 22
copy div "[PERSON_NAME]"
click at [495, 155] on link "override" at bounding box center [497, 158] width 21 height 6
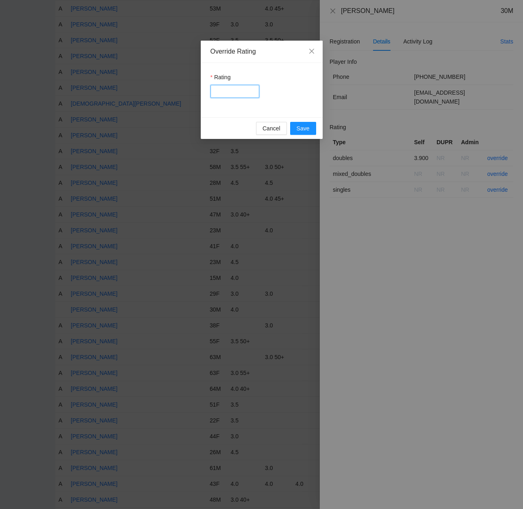
click at [227, 91] on input "Rating" at bounding box center [234, 91] width 49 height 13
type input "****"
click at [306, 126] on span "Save" at bounding box center [302, 128] width 13 height 9
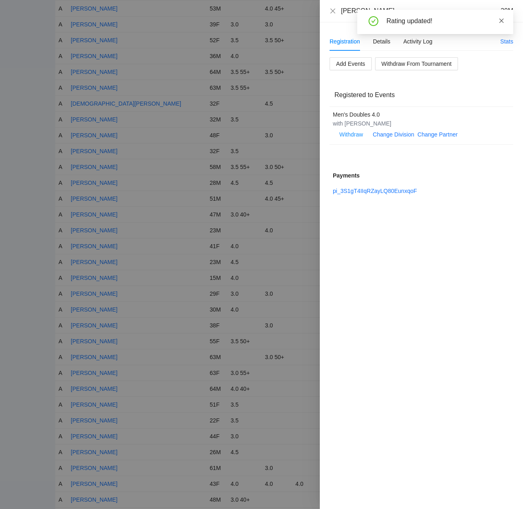
click at [501, 19] on icon "close" at bounding box center [501, 21] width 6 height 6
drag, startPoint x: 332, startPoint y: 10, endPoint x: 360, endPoint y: 50, distance: 48.7
click at [335, 11] on icon "close" at bounding box center [332, 11] width 6 height 6
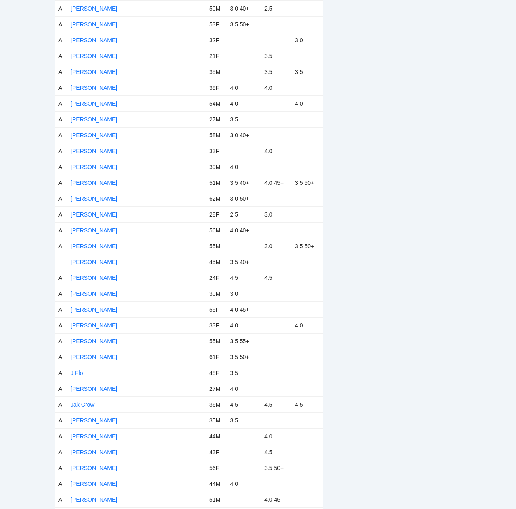
scroll to position [1583, 0]
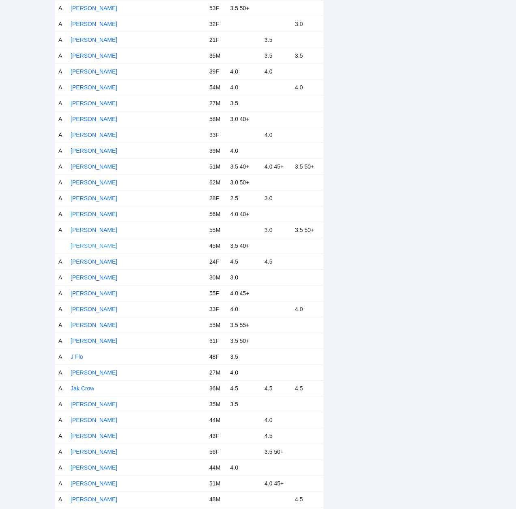
click at [97, 244] on link "[PERSON_NAME]" at bounding box center [94, 245] width 47 height 6
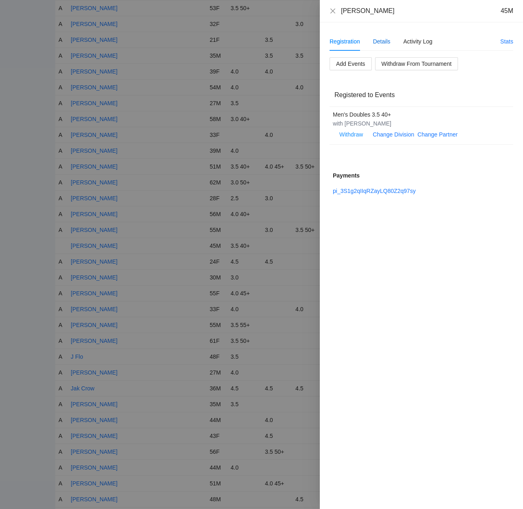
click at [382, 41] on div "Details" at bounding box center [381, 41] width 17 height 9
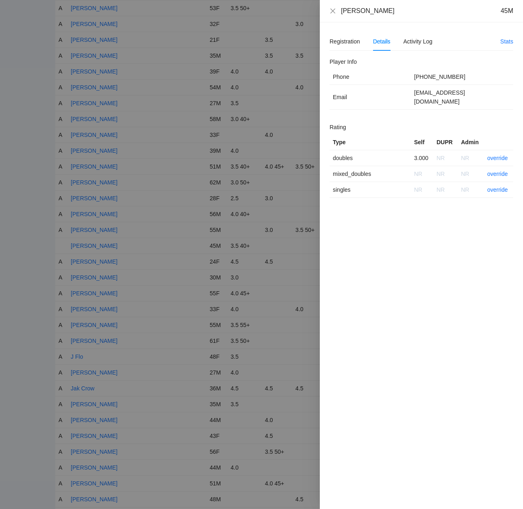
drag, startPoint x: 343, startPoint y: 10, endPoint x: 325, endPoint y: 11, distance: 18.3
click at [325, 11] on div "[PERSON_NAME] 45M" at bounding box center [421, 11] width 203 height 22
copy div "[PERSON_NAME]"
click at [494, 155] on link "override" at bounding box center [497, 158] width 21 height 6
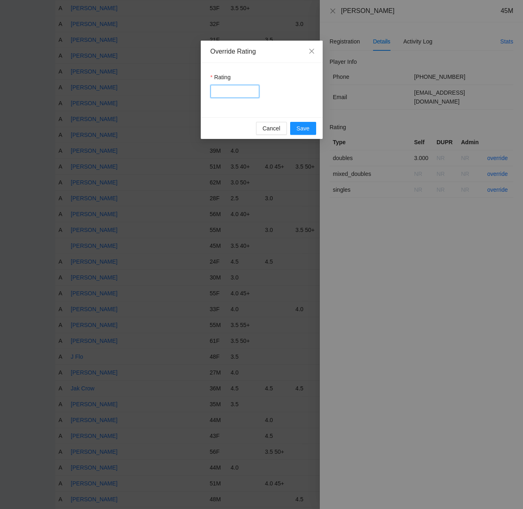
click at [233, 91] on input "Rating" at bounding box center [234, 91] width 49 height 13
type input "***"
click at [301, 127] on span "Save" at bounding box center [302, 128] width 13 height 9
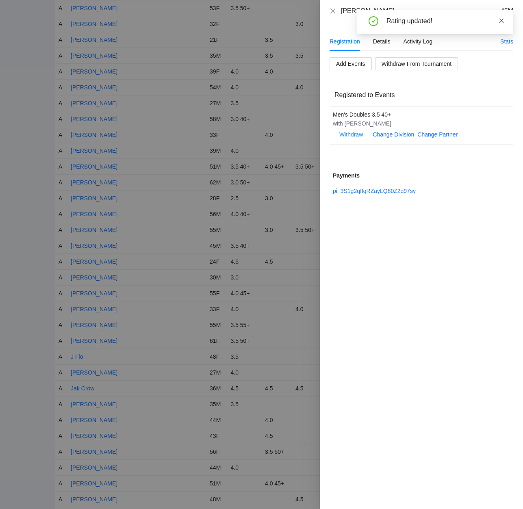
click at [501, 20] on icon "close" at bounding box center [501, 20] width 4 height 4
click at [333, 10] on icon "close" at bounding box center [332, 11] width 6 height 6
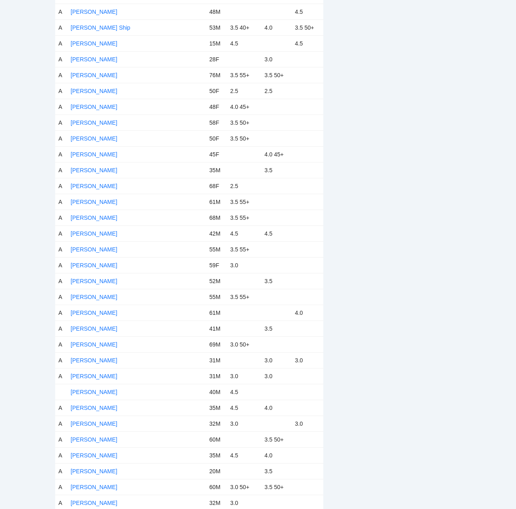
scroll to position [2111, 0]
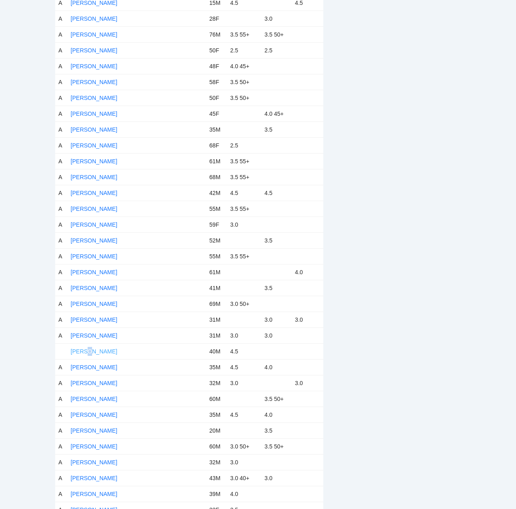
click at [89, 351] on link "[PERSON_NAME]" at bounding box center [94, 351] width 47 height 6
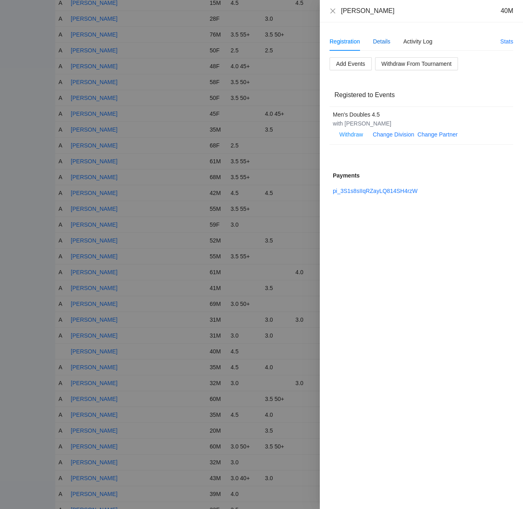
click at [383, 39] on div "Details" at bounding box center [381, 41] width 17 height 9
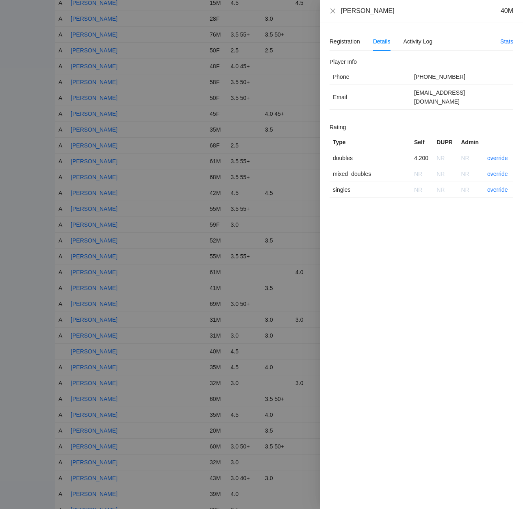
drag, startPoint x: 400, startPoint y: 13, endPoint x: 347, endPoint y: 14, distance: 53.2
click at [342, 15] on div "[PERSON_NAME] 40M" at bounding box center [427, 10] width 172 height 9
copy div "[PERSON_NAME]"
click at [495, 155] on link "override" at bounding box center [497, 158] width 21 height 6
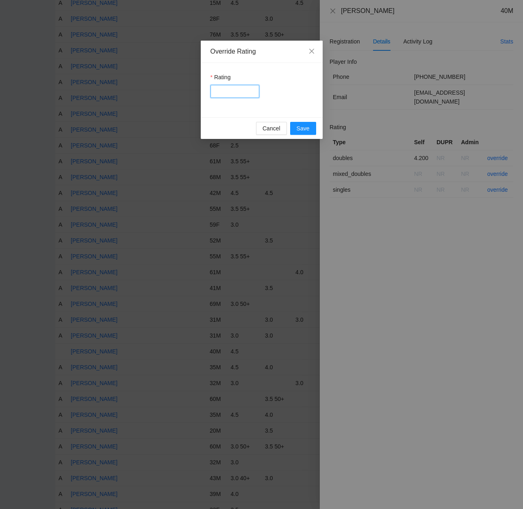
drag, startPoint x: 229, startPoint y: 91, endPoint x: 232, endPoint y: 94, distance: 4.6
click at [229, 91] on input "Rating" at bounding box center [234, 91] width 49 height 13
type input "****"
drag, startPoint x: 302, startPoint y: 126, endPoint x: 313, endPoint y: 127, distance: 10.2
click at [303, 126] on span "Save" at bounding box center [302, 128] width 13 height 9
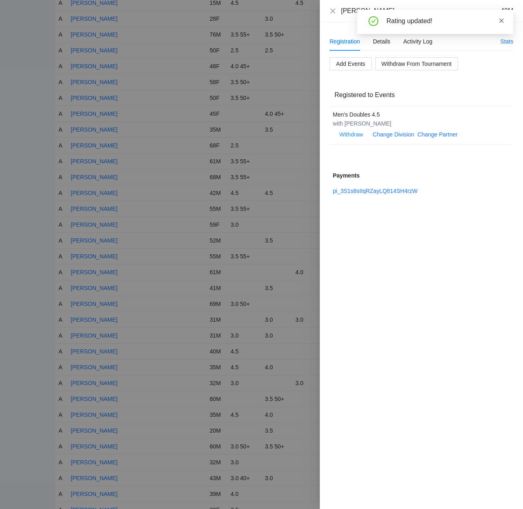
click at [501, 19] on icon "close" at bounding box center [501, 21] width 6 height 6
click at [332, 11] on icon "close" at bounding box center [332, 10] width 5 height 5
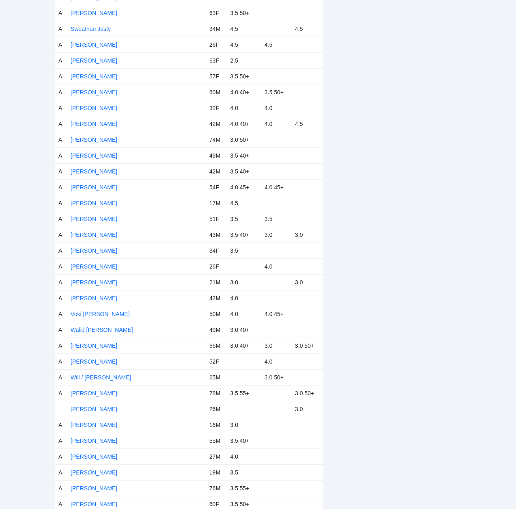
scroll to position [4258, 0]
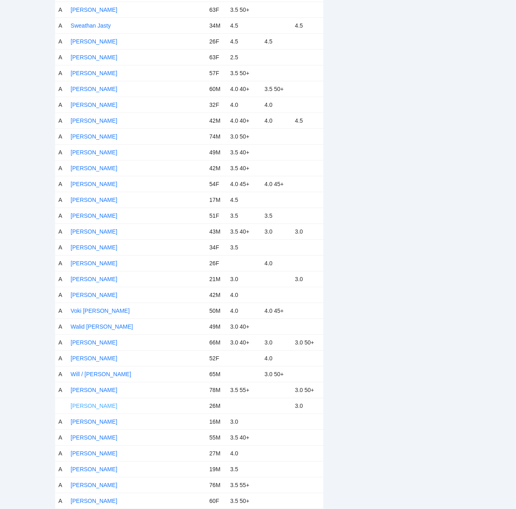
click at [88, 406] on link "[PERSON_NAME]" at bounding box center [94, 405] width 47 height 6
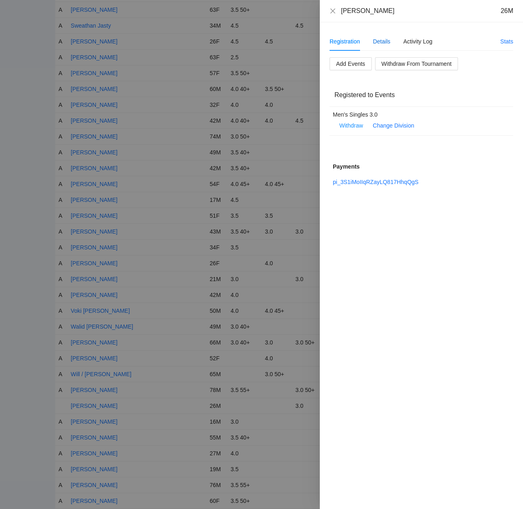
click at [380, 41] on div "Details" at bounding box center [381, 41] width 17 height 9
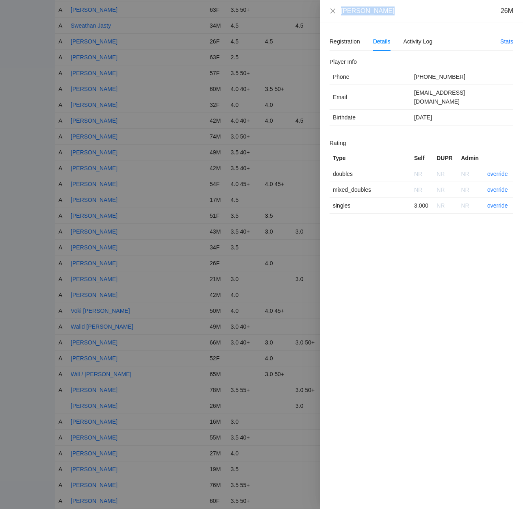
drag, startPoint x: 385, startPoint y: 12, endPoint x: 335, endPoint y: 15, distance: 50.9
click at [335, 15] on div "[PERSON_NAME] 26M" at bounding box center [421, 10] width 184 height 9
copy div "[PERSON_NAME]"
click at [492, 202] on link "override" at bounding box center [497, 205] width 21 height 6
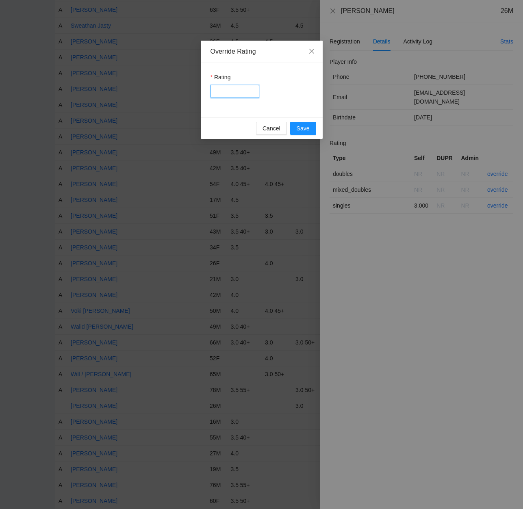
click at [228, 92] on input "Rating" at bounding box center [234, 91] width 49 height 13
type input "****"
drag, startPoint x: 303, startPoint y: 127, endPoint x: 324, endPoint y: 131, distance: 20.7
click at [304, 127] on span "Save" at bounding box center [302, 128] width 13 height 9
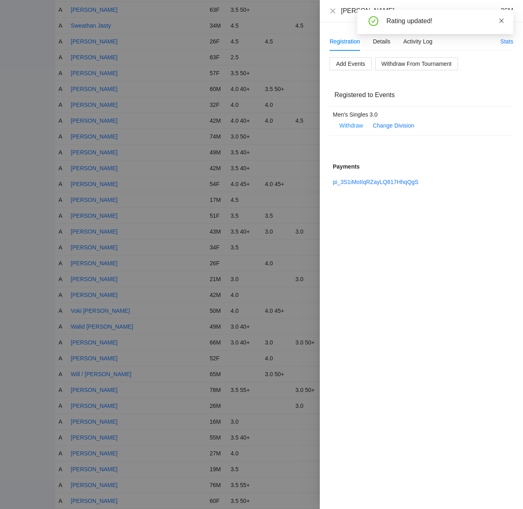
click at [501, 20] on icon "close" at bounding box center [501, 20] width 4 height 4
click at [380, 39] on div "Details" at bounding box center [381, 41] width 17 height 9
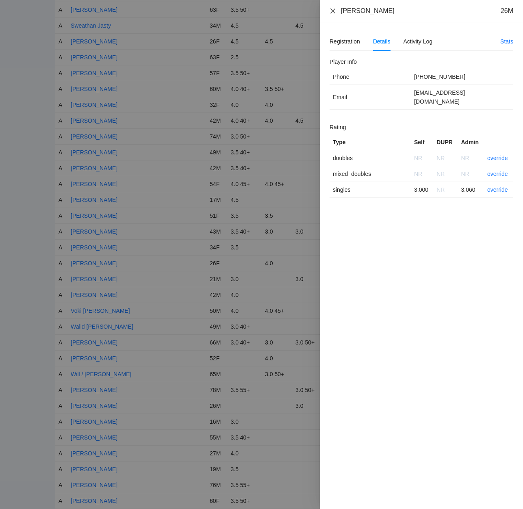
drag, startPoint x: 333, startPoint y: 9, endPoint x: 348, endPoint y: 34, distance: 29.2
click at [333, 9] on icon "close" at bounding box center [332, 11] width 6 height 6
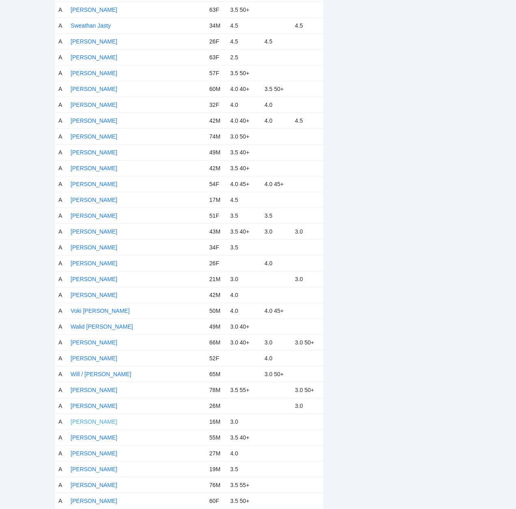
click at [86, 421] on link "[PERSON_NAME]" at bounding box center [94, 421] width 47 height 6
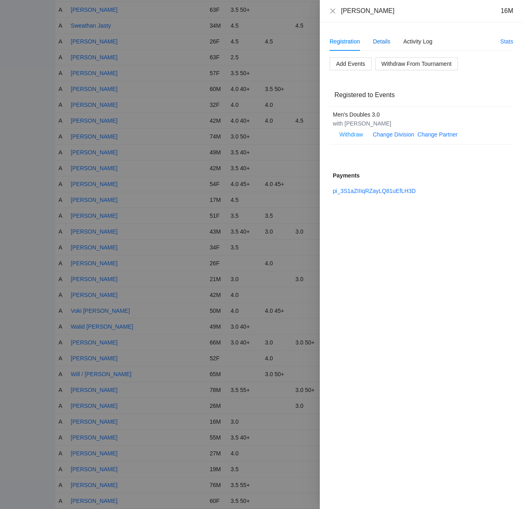
click at [384, 37] on div "Details" at bounding box center [381, 41] width 17 height 9
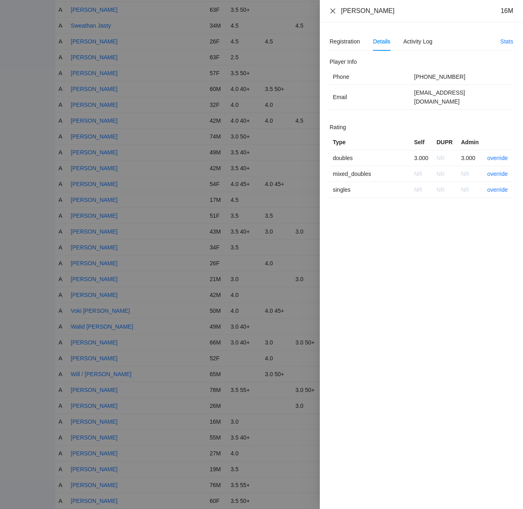
click at [333, 11] on icon "close" at bounding box center [332, 10] width 5 height 5
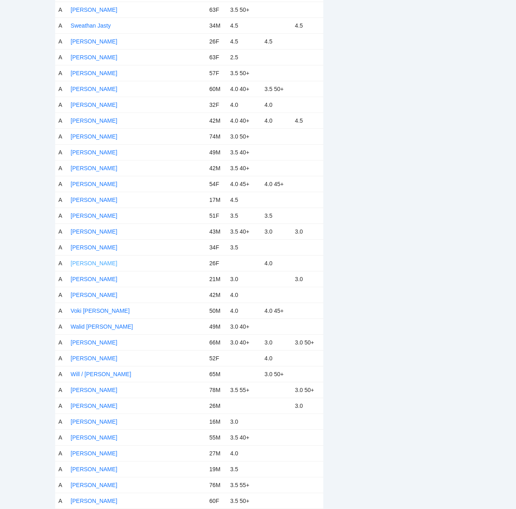
click at [87, 261] on link "[PERSON_NAME]" at bounding box center [94, 263] width 47 height 6
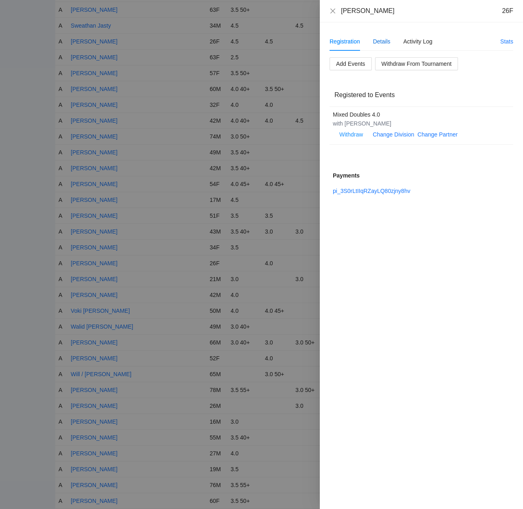
click at [380, 41] on div "Details" at bounding box center [381, 41] width 17 height 9
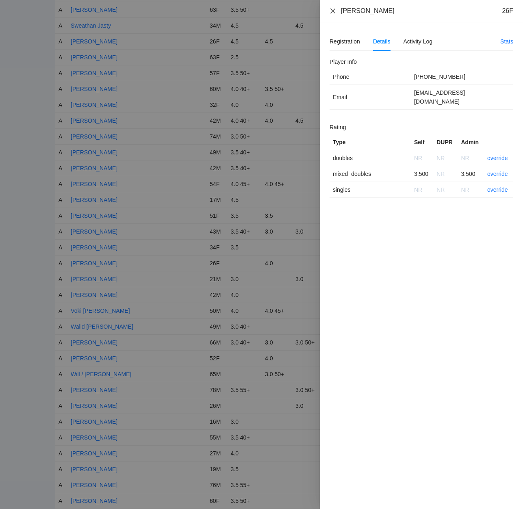
click at [332, 9] on icon "close" at bounding box center [332, 11] width 6 height 6
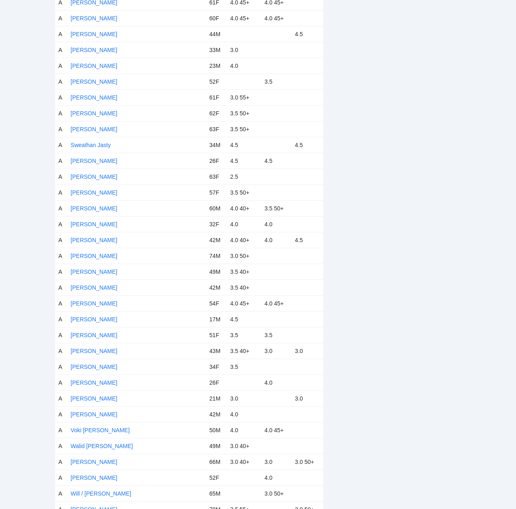
scroll to position [4136, 0]
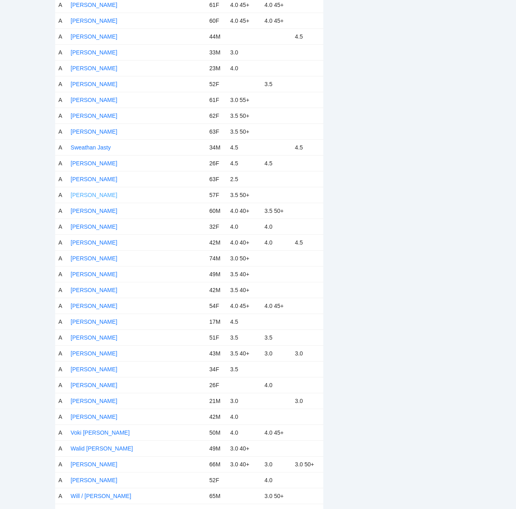
click at [81, 194] on link "[PERSON_NAME]" at bounding box center [94, 195] width 47 height 6
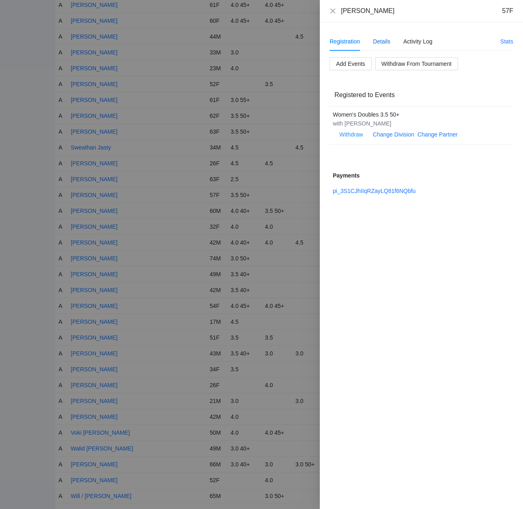
click at [383, 40] on div "Details" at bounding box center [381, 41] width 17 height 9
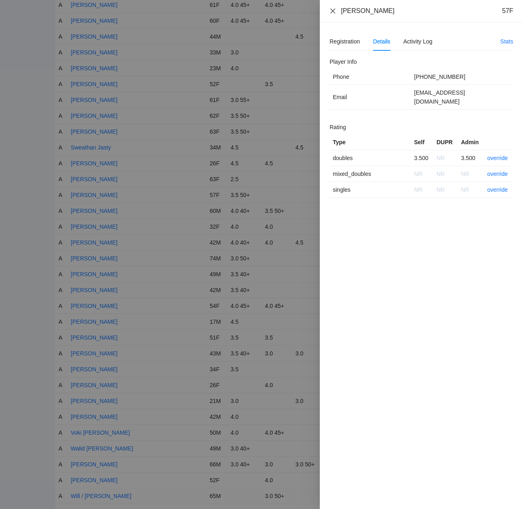
click at [333, 11] on icon "close" at bounding box center [332, 10] width 5 height 5
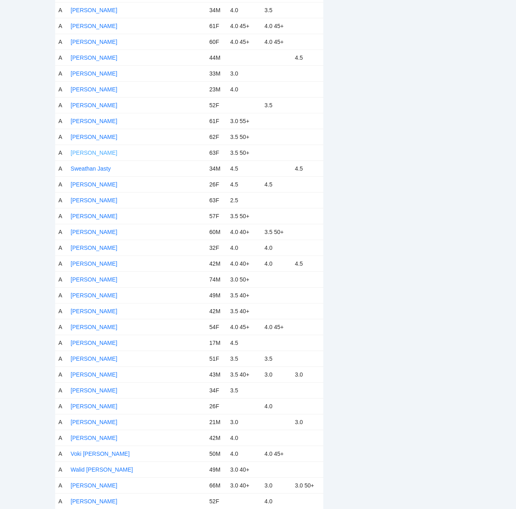
scroll to position [4095, 0]
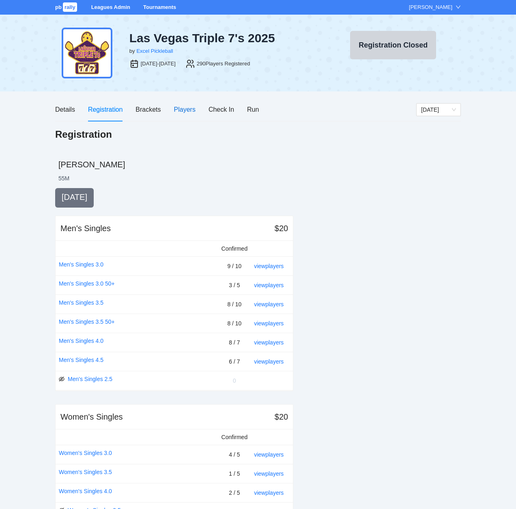
click at [184, 108] on div "Players" at bounding box center [185, 109] width 22 height 10
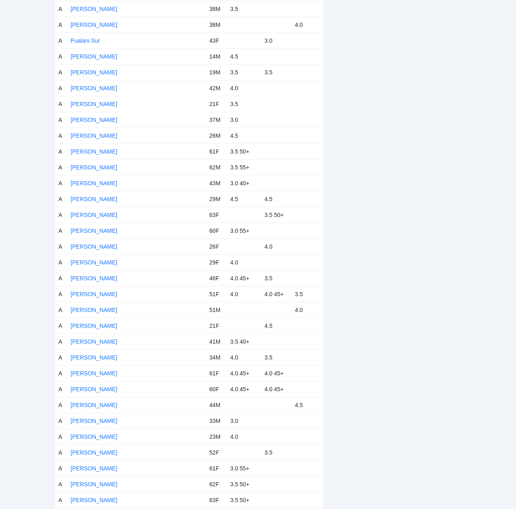
scroll to position [3776, 0]
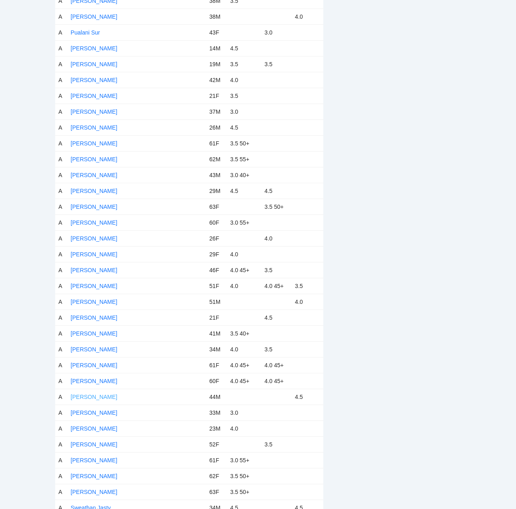
click at [100, 396] on link "[PERSON_NAME]" at bounding box center [94, 396] width 47 height 6
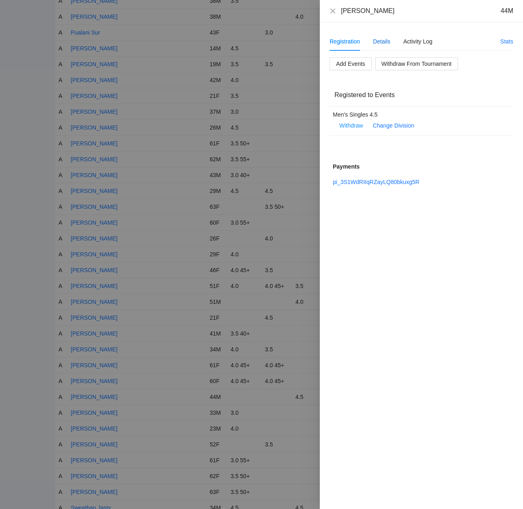
click at [382, 41] on div "Details" at bounding box center [381, 41] width 17 height 9
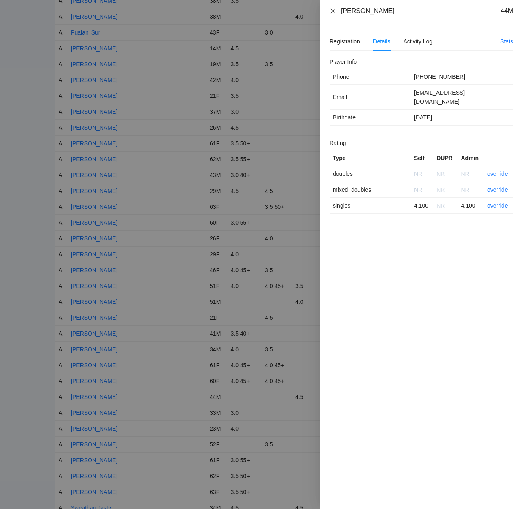
click at [333, 10] on icon "close" at bounding box center [332, 11] width 6 height 6
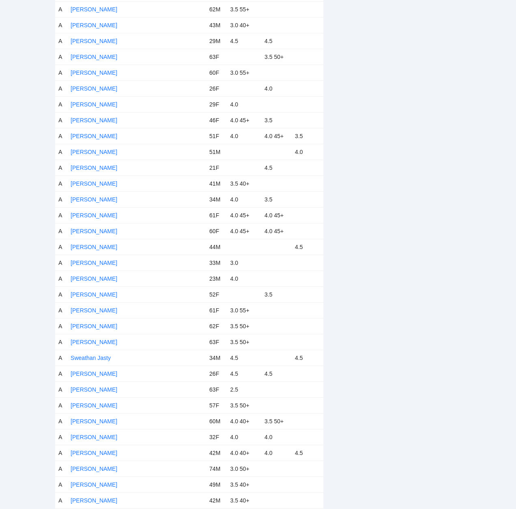
scroll to position [3938, 0]
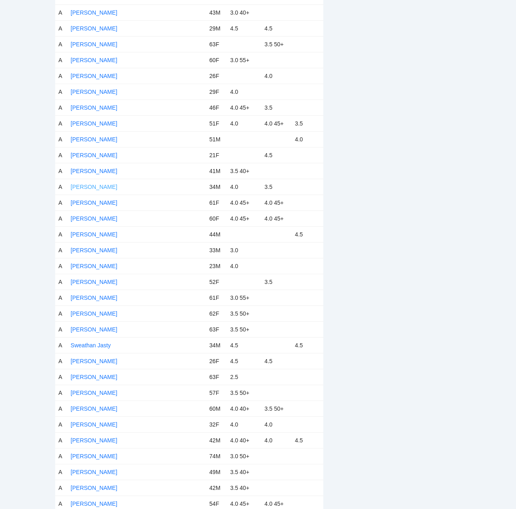
click at [84, 186] on link "[PERSON_NAME]" at bounding box center [94, 187] width 47 height 6
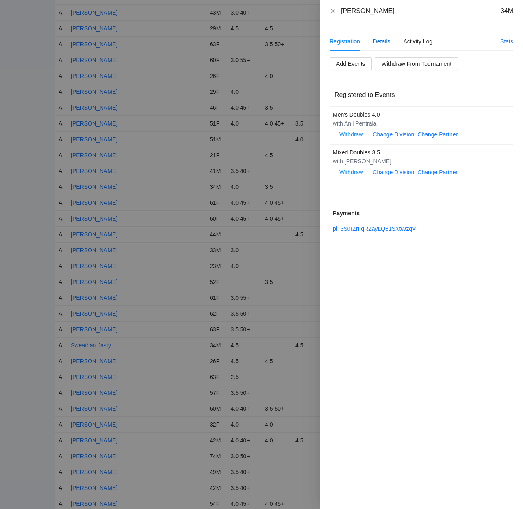
drag, startPoint x: 382, startPoint y: 41, endPoint x: 384, endPoint y: 47, distance: 6.7
click at [382, 41] on div "Details" at bounding box center [381, 41] width 17 height 9
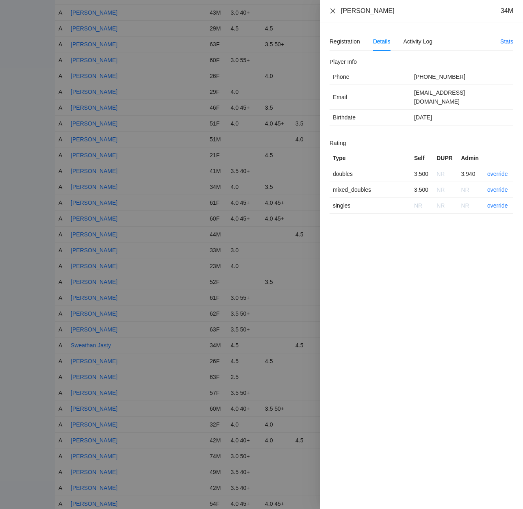
click at [333, 10] on icon "close" at bounding box center [332, 11] width 6 height 6
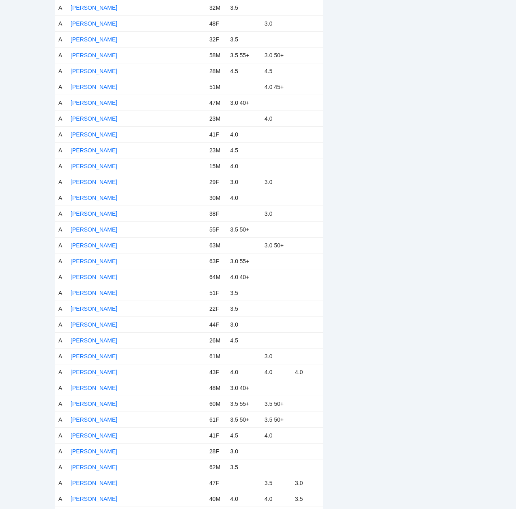
scroll to position [1015, 0]
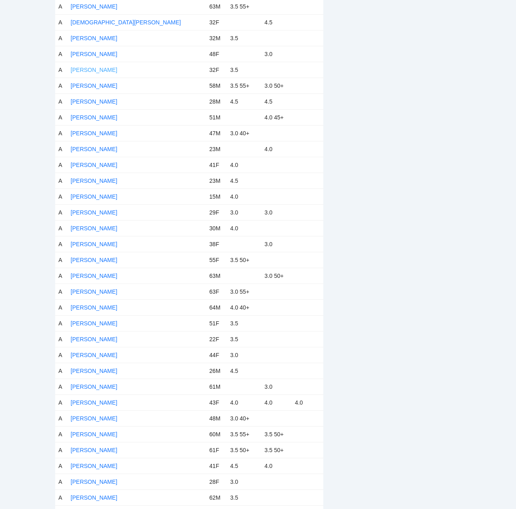
click at [102, 68] on link "[PERSON_NAME]" at bounding box center [94, 70] width 47 height 6
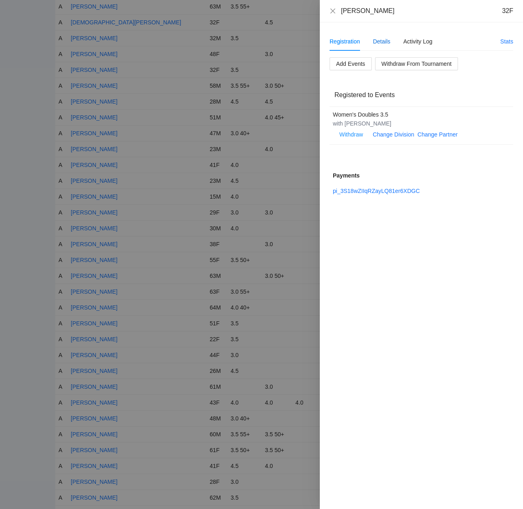
click at [384, 39] on div "Details" at bounding box center [381, 41] width 17 height 9
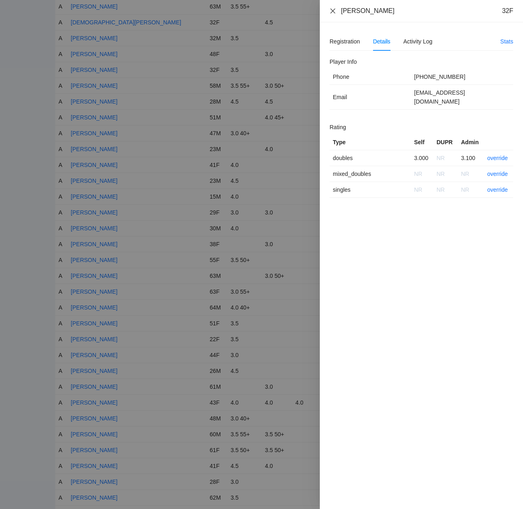
click at [330, 10] on icon "close" at bounding box center [332, 11] width 6 height 6
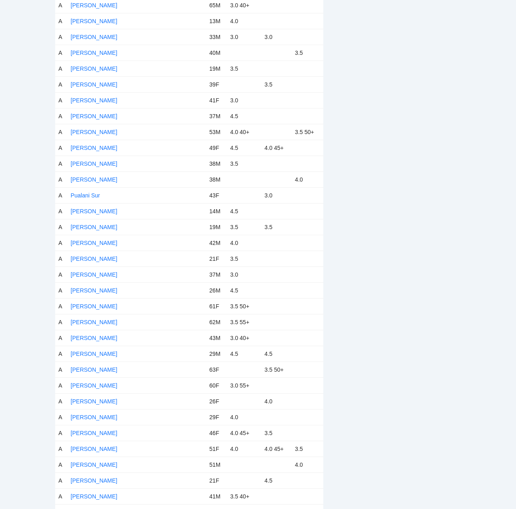
scroll to position [3614, 0]
click at [98, 337] on link "[PERSON_NAME]" at bounding box center [94, 337] width 47 height 6
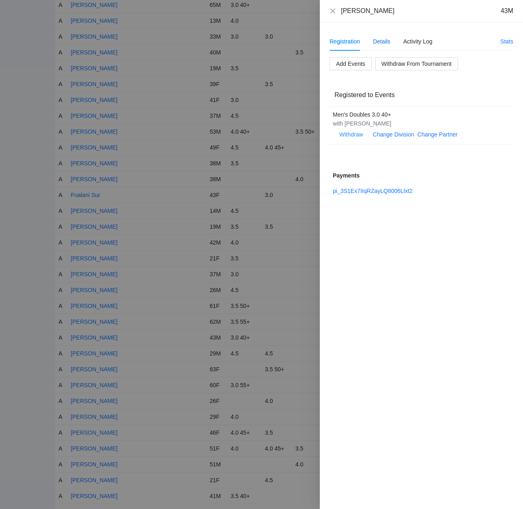
click at [380, 38] on div "Details" at bounding box center [381, 41] width 17 height 9
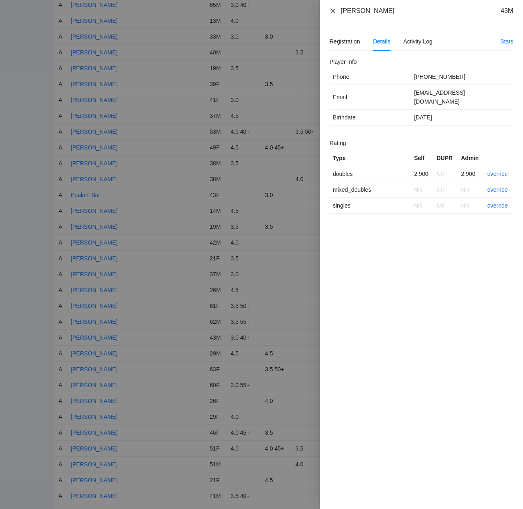
click at [333, 10] on icon "close" at bounding box center [332, 10] width 5 height 5
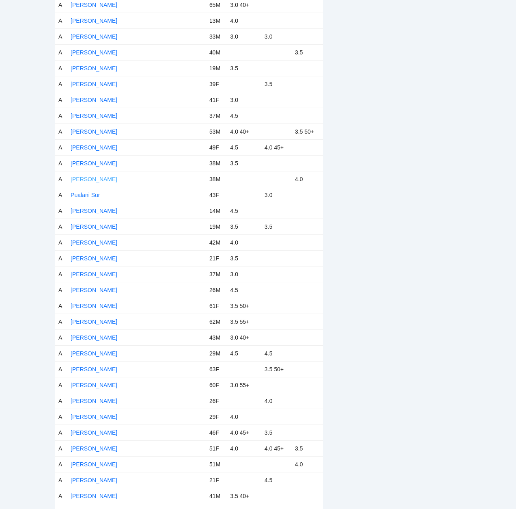
click at [93, 179] on link "[PERSON_NAME]" at bounding box center [94, 179] width 47 height 6
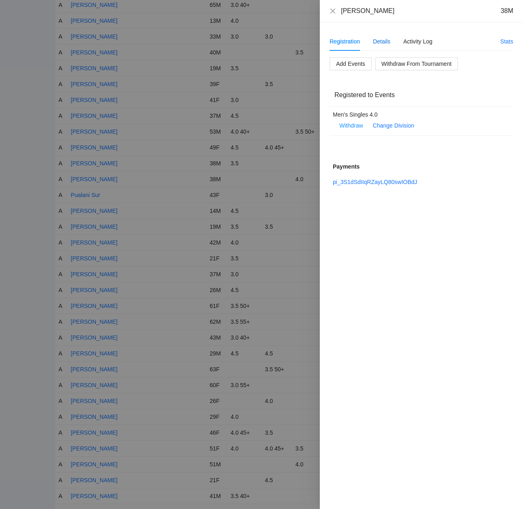
click at [384, 39] on div "Details" at bounding box center [381, 41] width 17 height 9
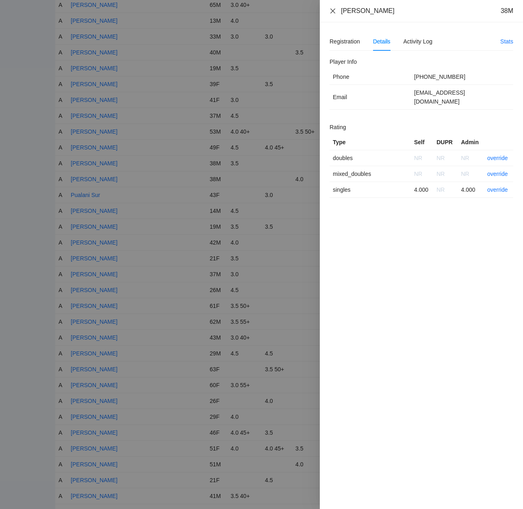
click at [334, 8] on icon "close" at bounding box center [332, 11] width 6 height 6
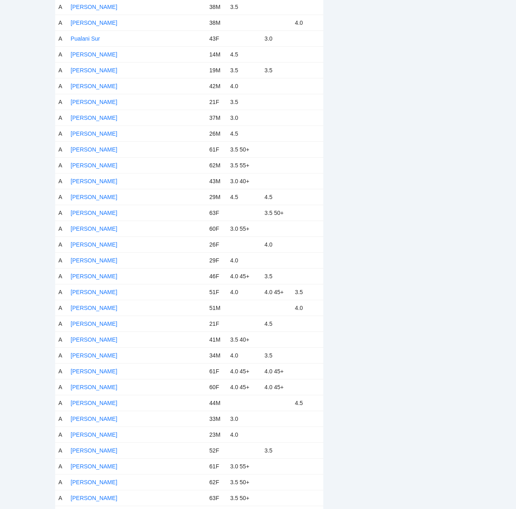
scroll to position [3776, 0]
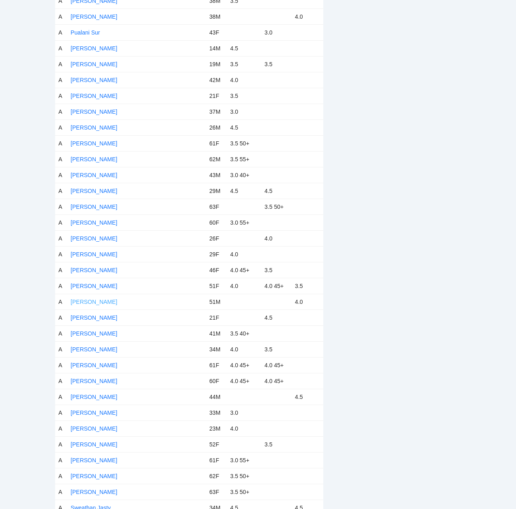
click at [83, 298] on link "[PERSON_NAME]" at bounding box center [94, 301] width 47 height 6
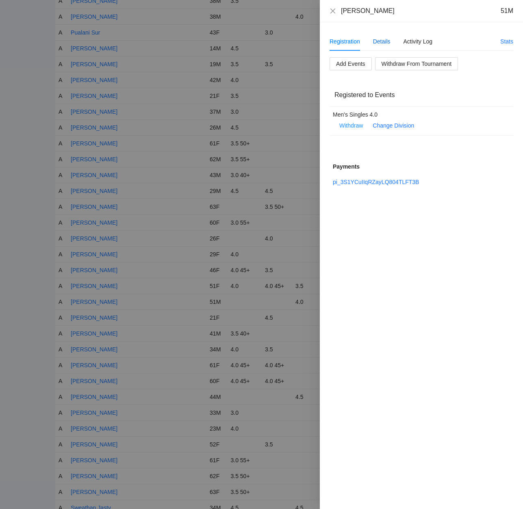
click at [382, 40] on div "Details" at bounding box center [381, 41] width 17 height 9
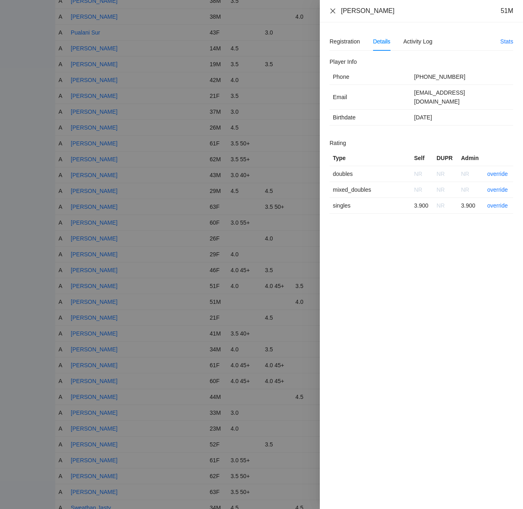
click at [333, 11] on icon "close" at bounding box center [332, 11] width 6 height 6
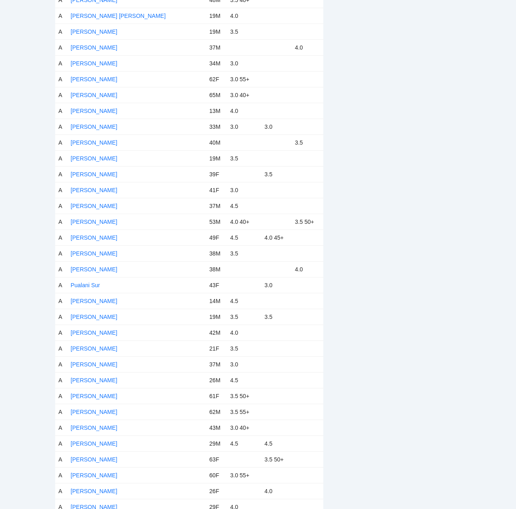
scroll to position [3492, 0]
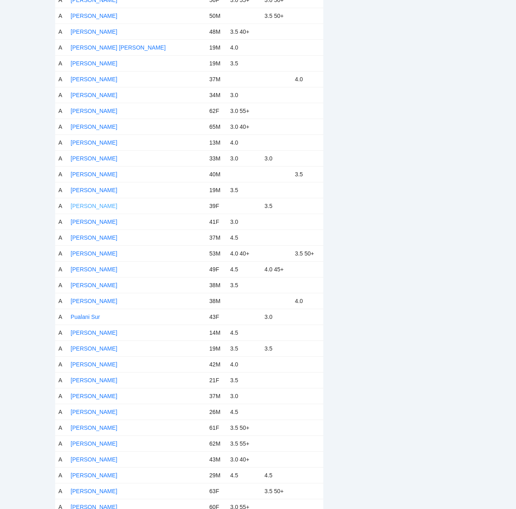
click at [80, 205] on link "[PERSON_NAME]" at bounding box center [94, 206] width 47 height 6
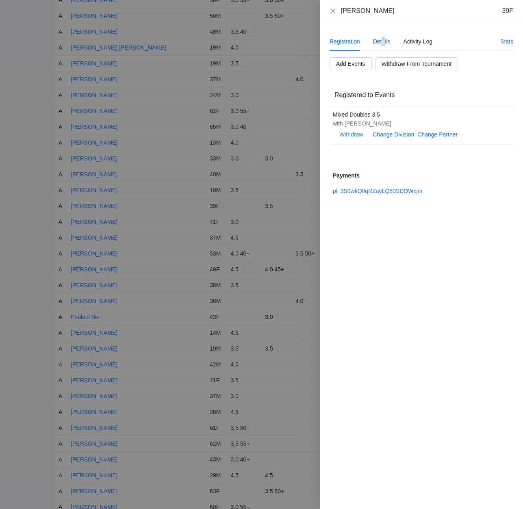
click at [384, 38] on div "Details" at bounding box center [381, 41] width 17 height 9
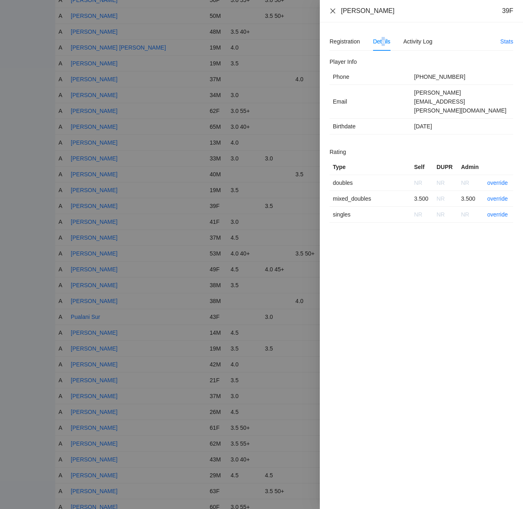
drag, startPoint x: 333, startPoint y: 10, endPoint x: 333, endPoint y: 20, distance: 10.2
click at [333, 10] on icon "close" at bounding box center [332, 11] width 6 height 6
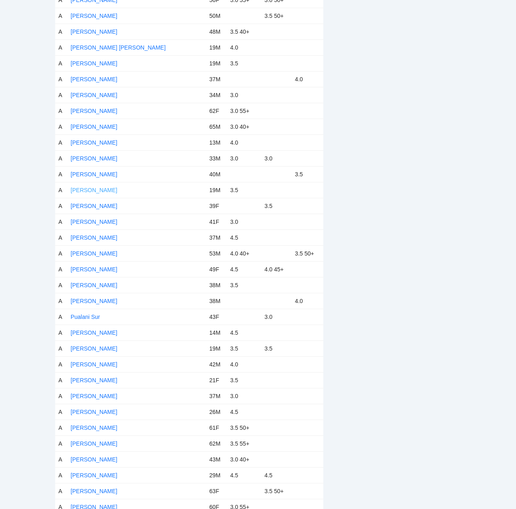
click at [87, 188] on link "[PERSON_NAME]" at bounding box center [94, 190] width 47 height 6
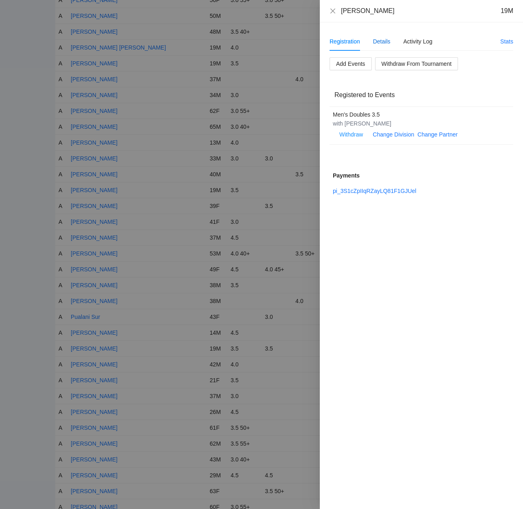
click at [383, 41] on div "Details" at bounding box center [381, 41] width 17 height 9
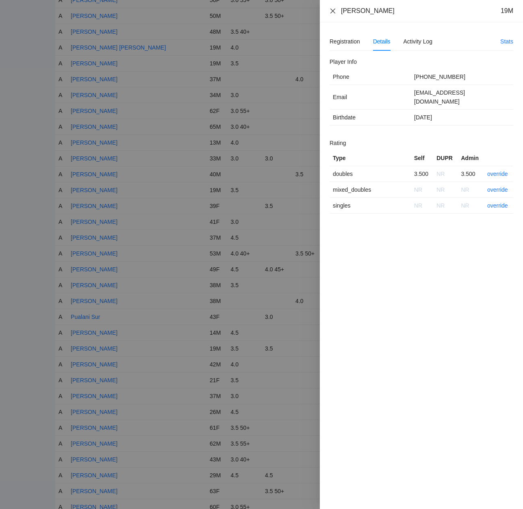
click at [332, 11] on icon "close" at bounding box center [332, 11] width 6 height 6
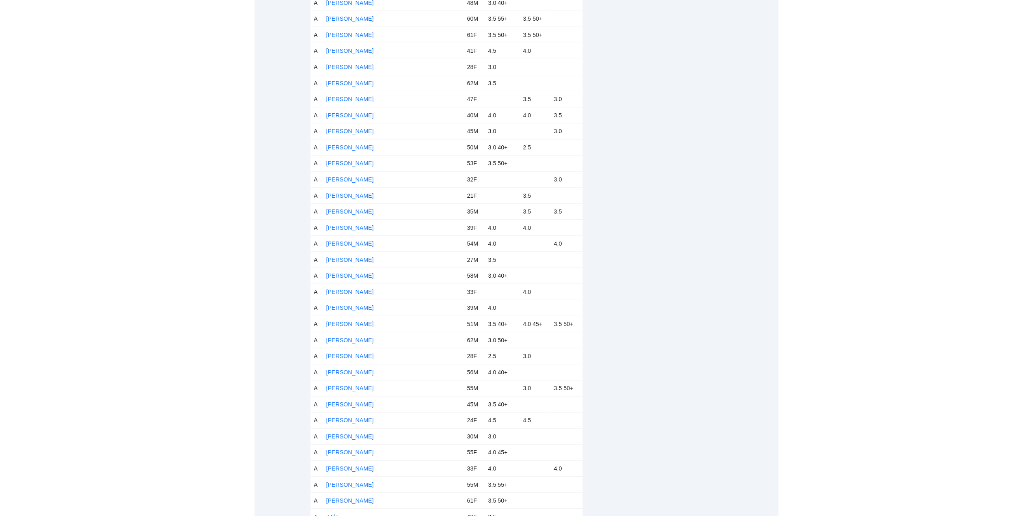
scroll to position [1421, 0]
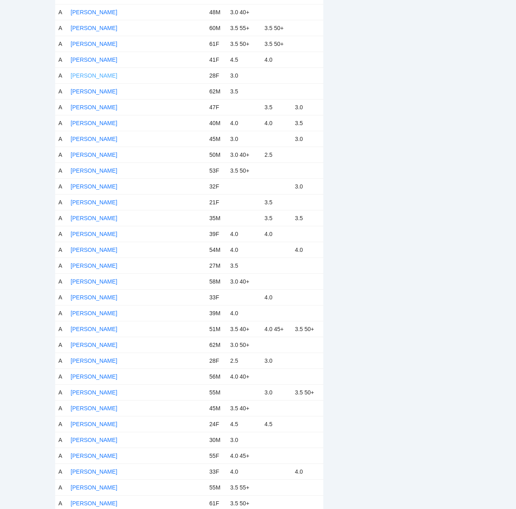
click at [86, 72] on link "[PERSON_NAME]" at bounding box center [94, 75] width 47 height 6
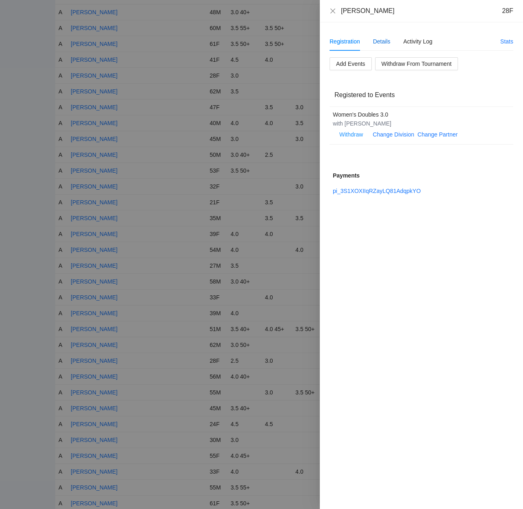
click at [381, 42] on div "Details" at bounding box center [381, 41] width 17 height 9
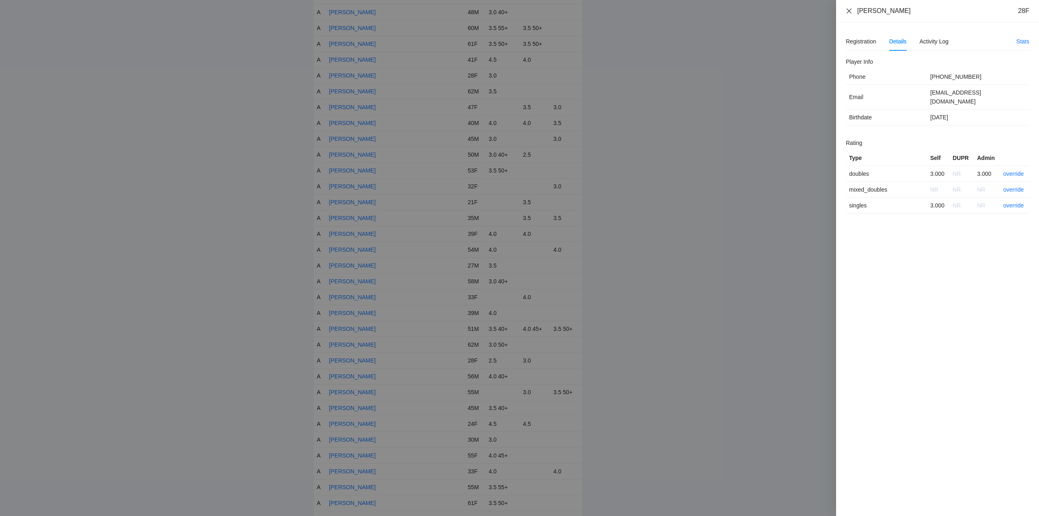
click at [516, 9] on icon "close" at bounding box center [849, 11] width 6 height 6
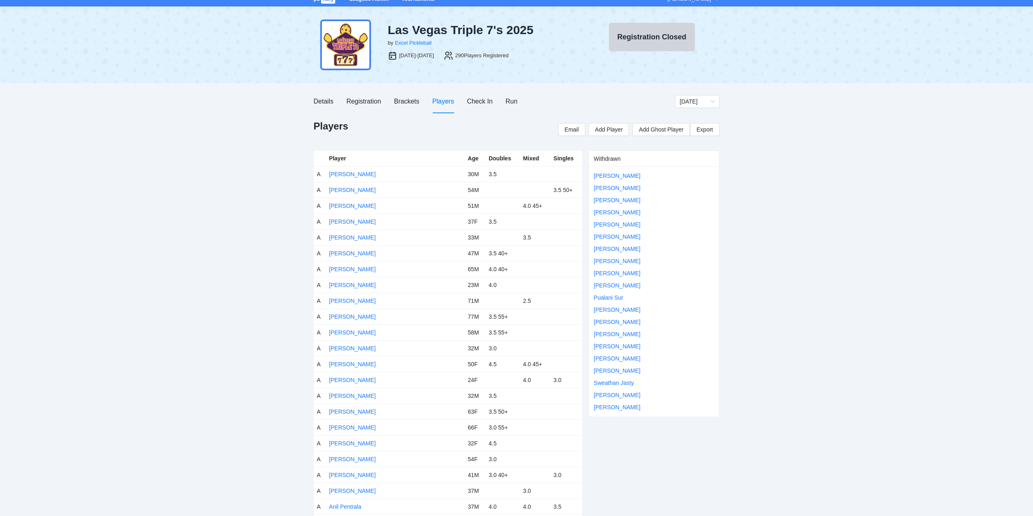
scroll to position [0, 0]
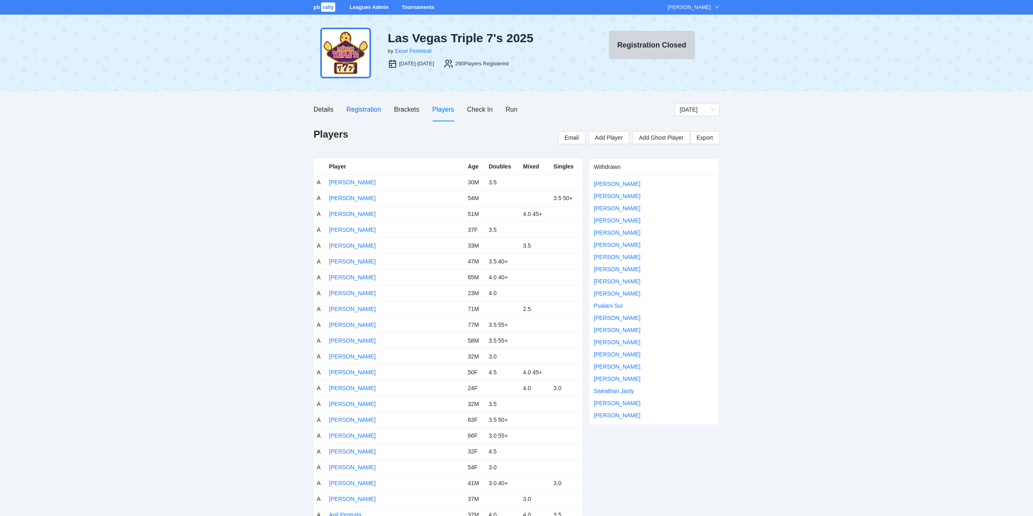
click at [361, 109] on div "Registration" at bounding box center [363, 109] width 35 height 10
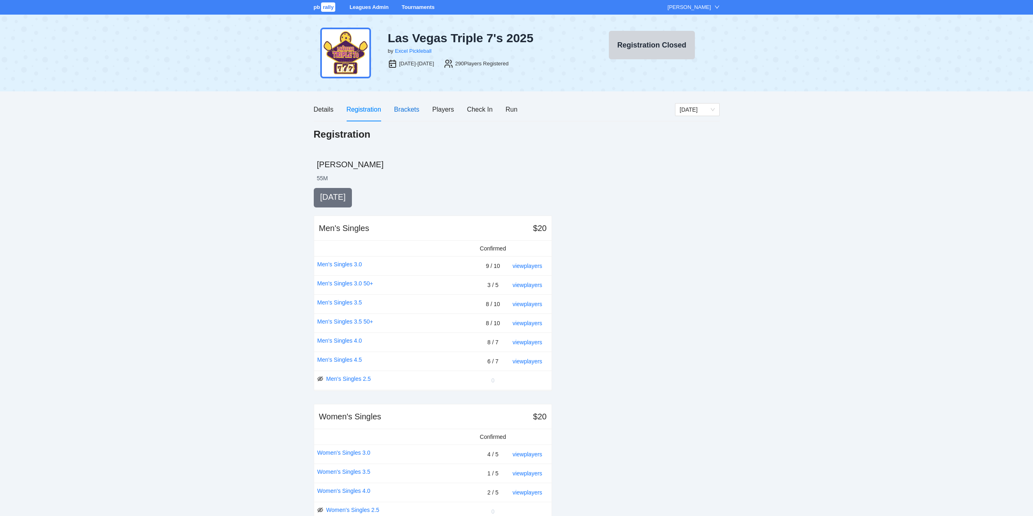
click at [400, 110] on div "Brackets" at bounding box center [406, 109] width 25 height 10
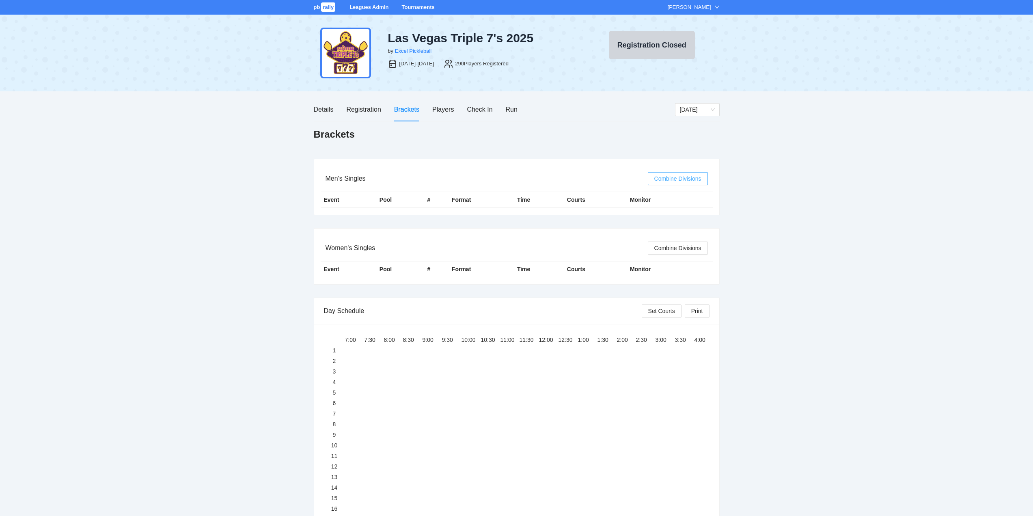
click at [516, 180] on span "Combine Divisions" at bounding box center [677, 178] width 47 height 9
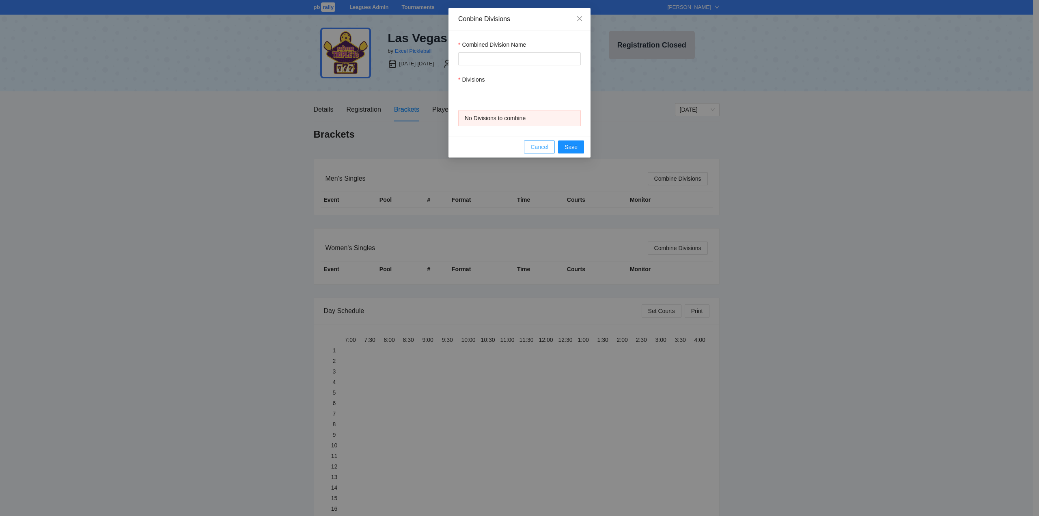
click at [516, 146] on span "Cancel" at bounding box center [540, 147] width 18 height 9
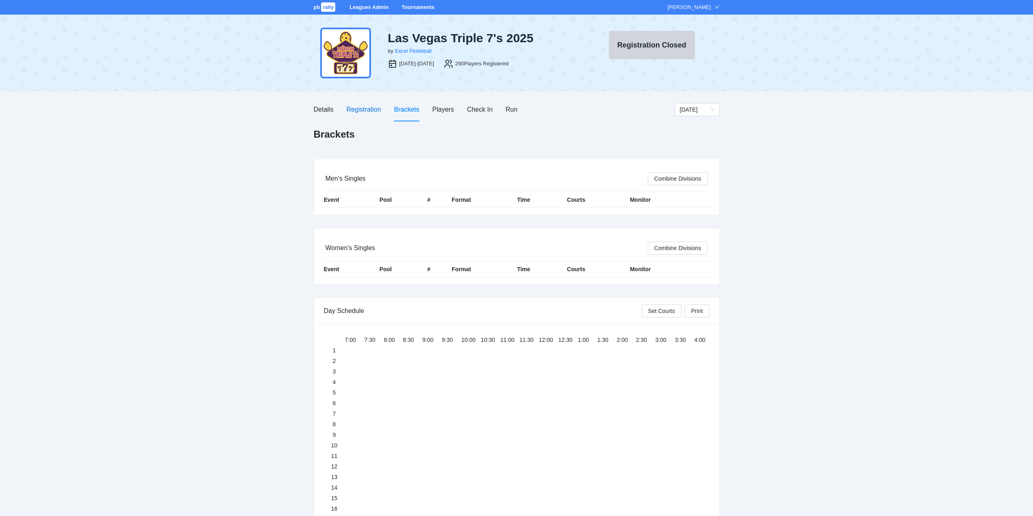
click at [364, 110] on div "Registration" at bounding box center [363, 109] width 35 height 10
